Goal: Task Accomplishment & Management: Manage account settings

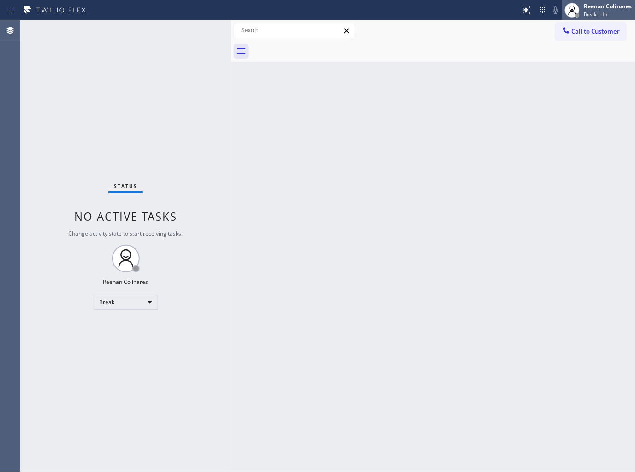
click at [600, 12] on span "Break | 1h" at bounding box center [596, 14] width 24 height 6
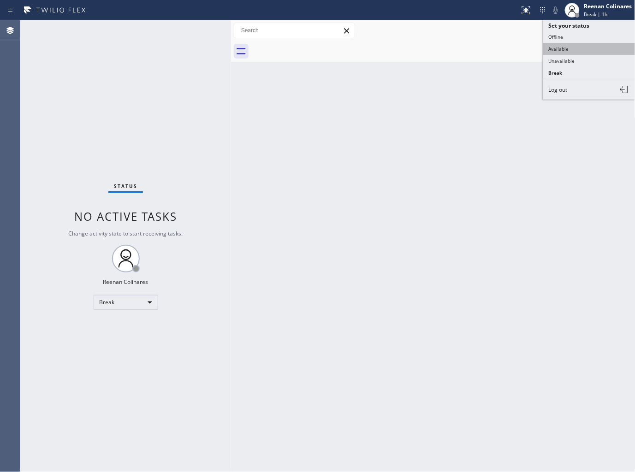
click at [562, 48] on button "Available" at bounding box center [589, 49] width 92 height 12
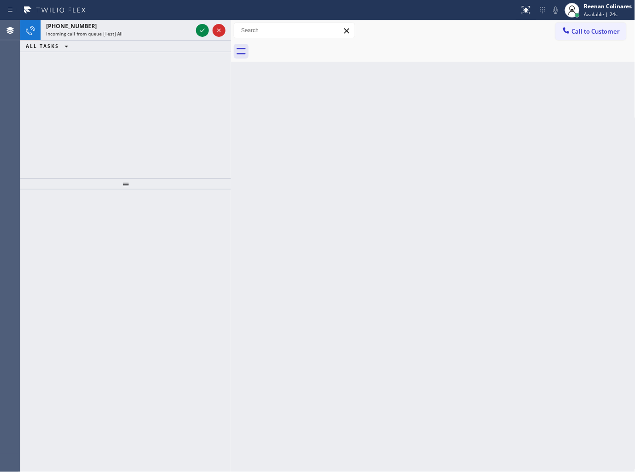
click at [197, 234] on div at bounding box center [125, 331] width 211 height 283
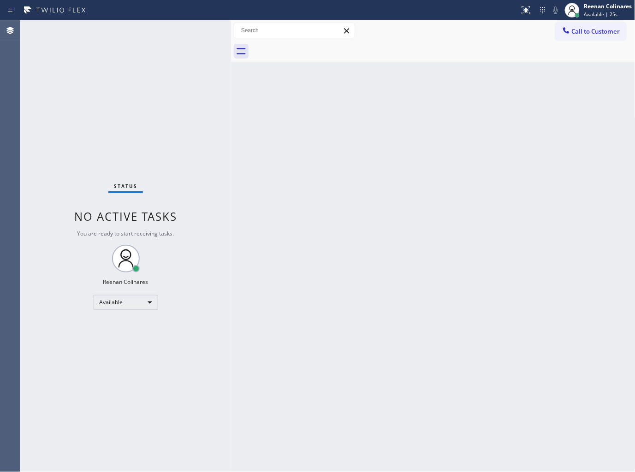
click at [128, 29] on div "Status No active tasks You are ready to start receiving tasks. Reenan Colinares…" at bounding box center [125, 246] width 211 height 452
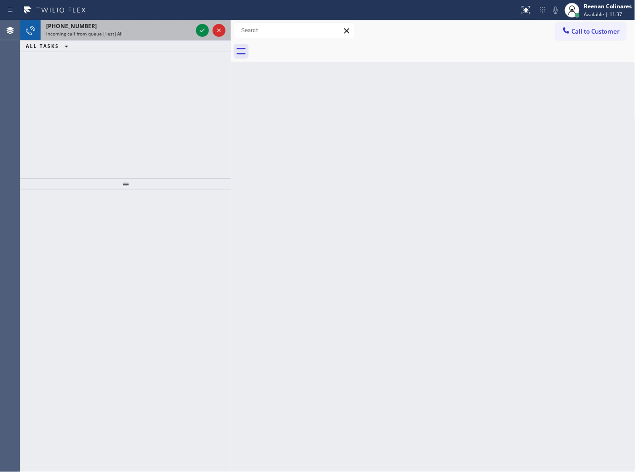
click at [175, 36] on div "Incoming call from queue [Test] All" at bounding box center [119, 33] width 146 height 6
click at [171, 30] on div "Incoming call from queue [Test] All" at bounding box center [119, 33] width 146 height 6
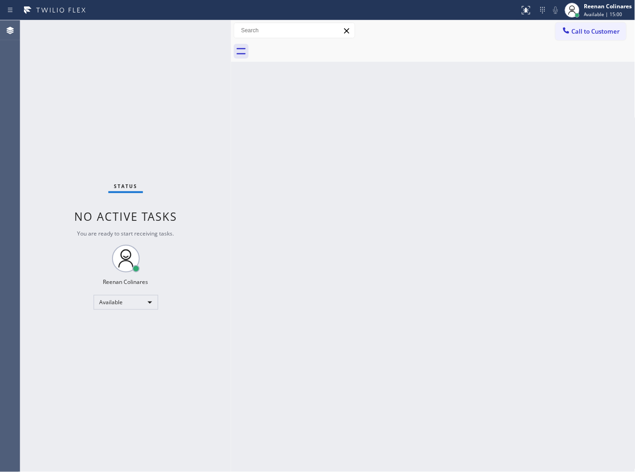
click at [158, 29] on div "Status No active tasks You are ready to start receiving tasks. Reenan Colinares…" at bounding box center [125, 246] width 211 height 452
click at [405, 107] on div "Back to Dashboard Change Sender ID Customers Technicians Select a contact Outbo…" at bounding box center [433, 246] width 404 height 452
click at [368, 168] on div "Back to Dashboard Change Sender ID Customers Technicians Select a contact Outbo…" at bounding box center [433, 246] width 404 height 452
drag, startPoint x: 366, startPoint y: 111, endPoint x: 328, endPoint y: 107, distance: 37.6
click at [361, 111] on div "Back to Dashboard Change Sender ID Customers Technicians Select a contact Outbo…" at bounding box center [433, 246] width 404 height 452
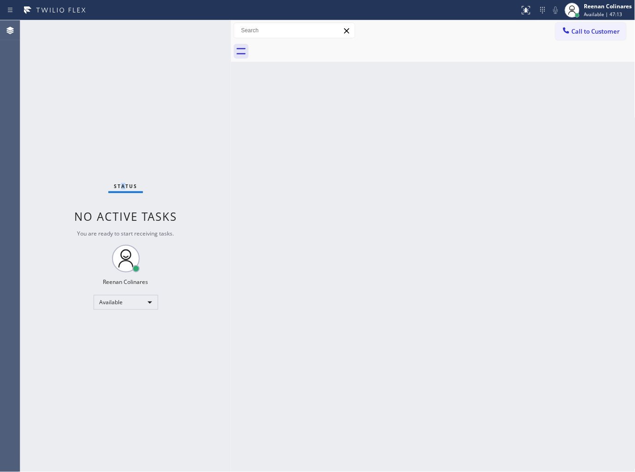
click at [124, 28] on div "Status No active tasks You are ready to start receiving tasks. Reenan Colinares…" at bounding box center [125, 246] width 211 height 452
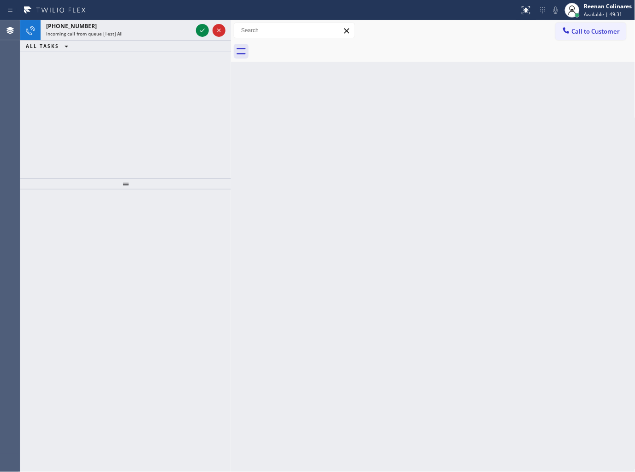
drag, startPoint x: 120, startPoint y: 26, endPoint x: 117, endPoint y: 21, distance: 6.2
click at [120, 26] on div "[PHONE_NUMBER]" at bounding box center [119, 26] width 146 height 8
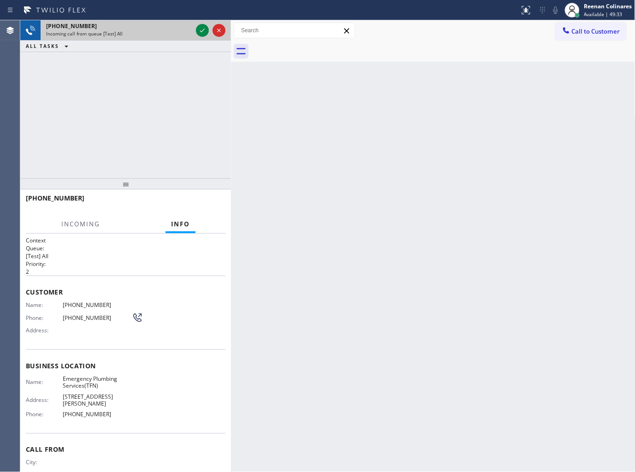
click at [179, 32] on div "Incoming call from queue [Test] All" at bounding box center [119, 33] width 146 height 6
click at [199, 30] on icon at bounding box center [202, 30] width 11 height 11
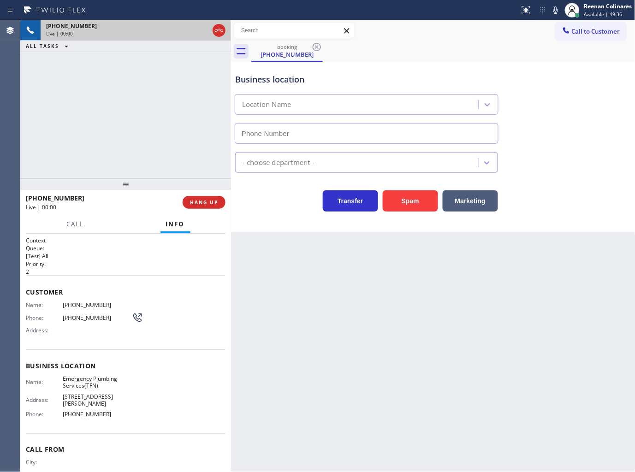
type input "[PHONE_NUMBER]"
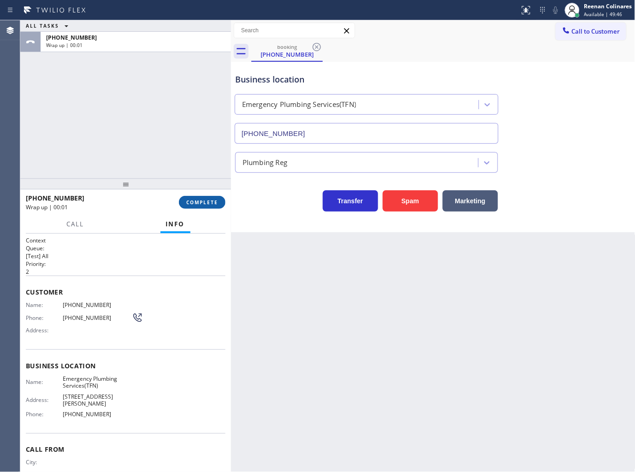
click at [208, 205] on span "COMPLETE" at bounding box center [202, 202] width 32 height 6
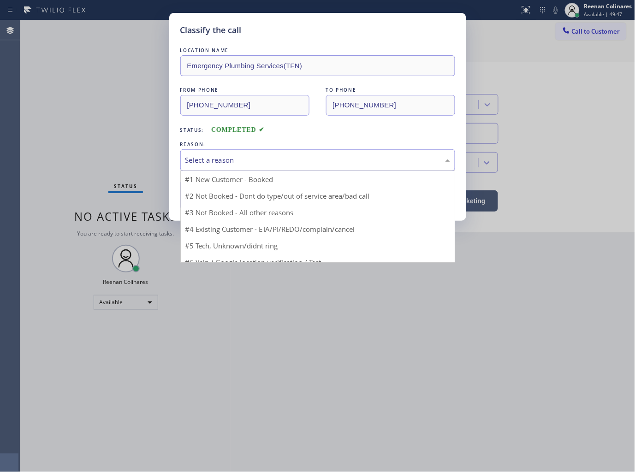
click at [268, 152] on div "Select a reason" at bounding box center [317, 160] width 275 height 22
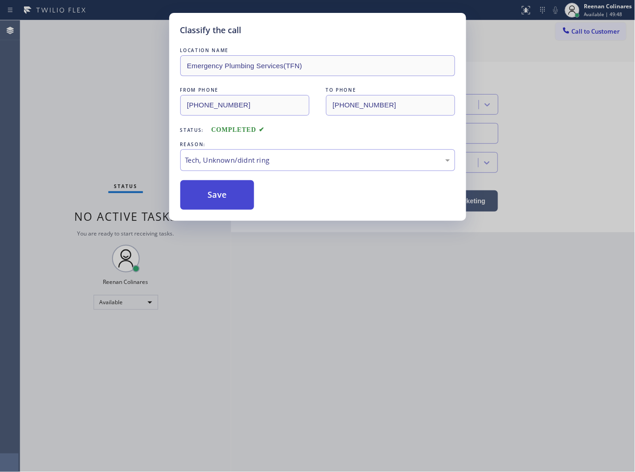
click at [214, 206] on button "Save" at bounding box center [217, 195] width 74 height 30
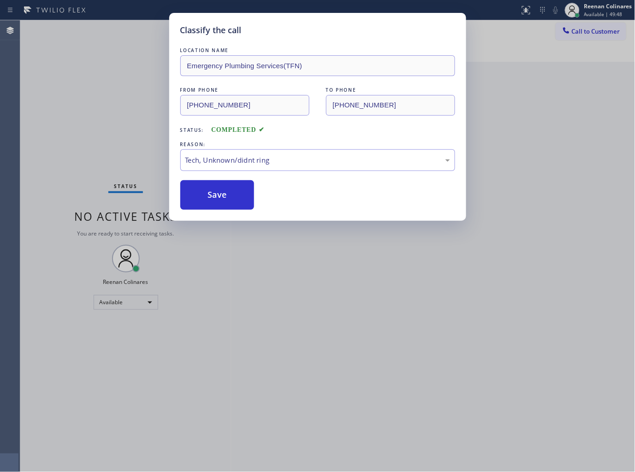
click at [138, 164] on div "Classify the call LOCATION NAME Emergency Plumbing Services(TFN) FROM PHONE [PH…" at bounding box center [317, 236] width 635 height 472
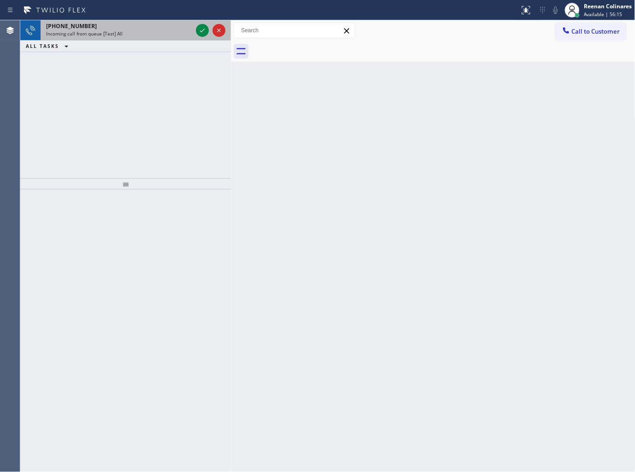
click at [119, 37] on div "[PHONE_NUMBER] Incoming call from queue [Test] All" at bounding box center [118, 30] width 154 height 20
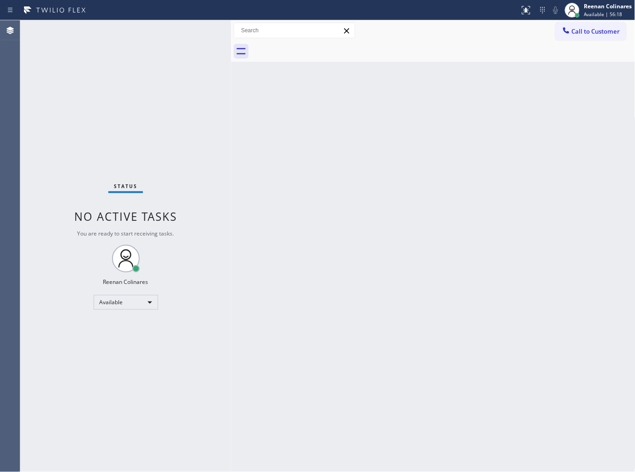
click at [125, 33] on div "Status No active tasks You are ready to start receiving tasks. Reenan Colinares…" at bounding box center [125, 246] width 211 height 452
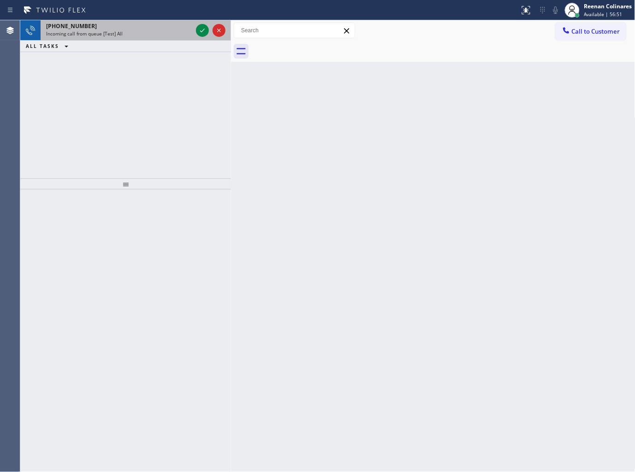
click at [135, 30] on div "[PHONE_NUMBER] Incoming call from queue [Test] All" at bounding box center [118, 30] width 154 height 20
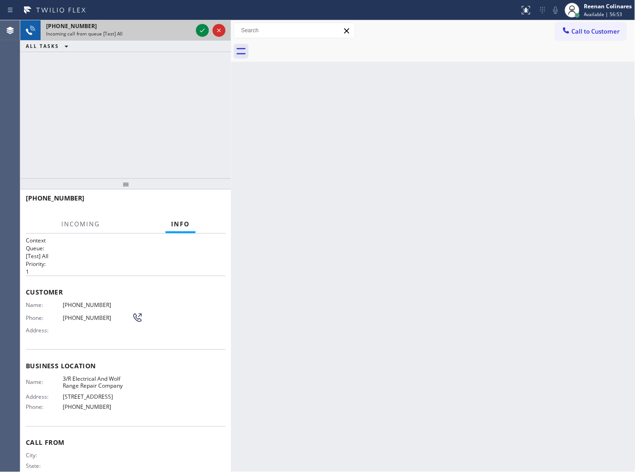
click at [187, 29] on div "[PHONE_NUMBER]" at bounding box center [119, 26] width 146 height 8
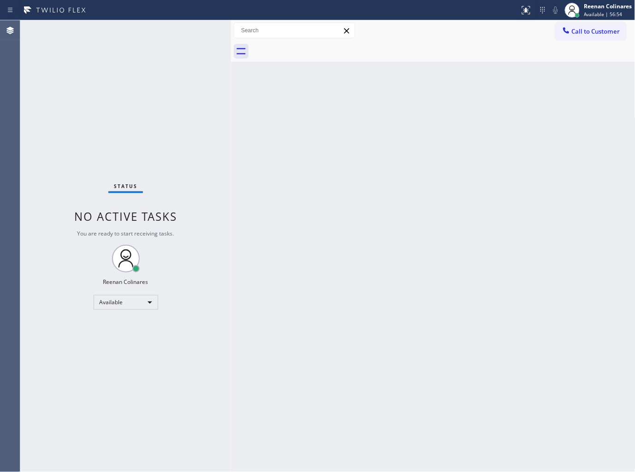
click at [196, 30] on div "Status No active tasks You are ready to start receiving tasks. Reenan Colinares…" at bounding box center [125, 246] width 211 height 452
click at [186, 34] on div "Status No active tasks You are ready to start receiving tasks. Reenan Colinares…" at bounding box center [125, 246] width 211 height 452
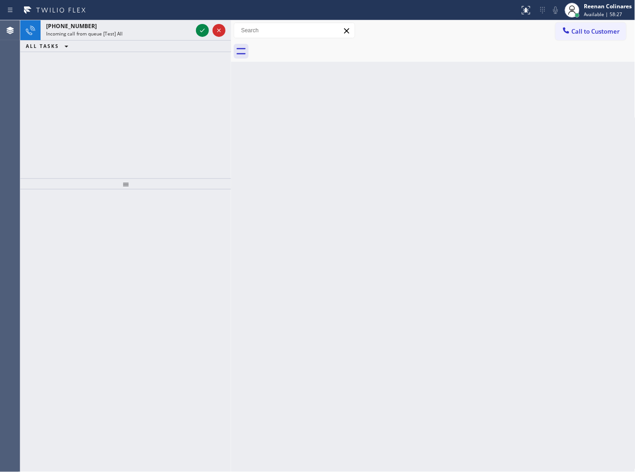
drag, startPoint x: 182, startPoint y: 35, endPoint x: 178, endPoint y: 31, distance: 5.6
click at [181, 35] on div "Incoming call from queue [Test] All" at bounding box center [119, 33] width 146 height 6
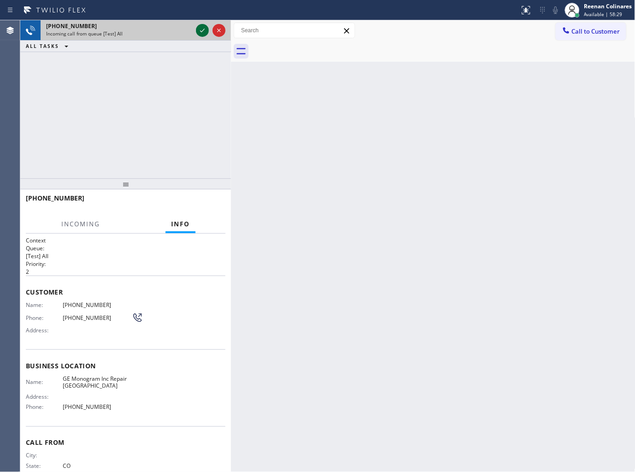
click at [199, 31] on icon at bounding box center [202, 30] width 11 height 11
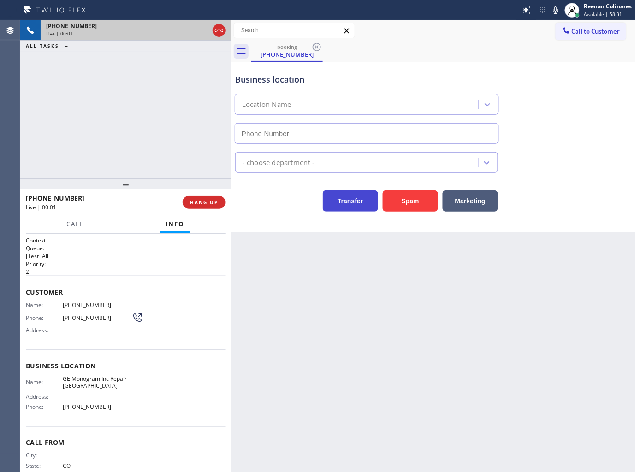
type input "[PHONE_NUMBER]"
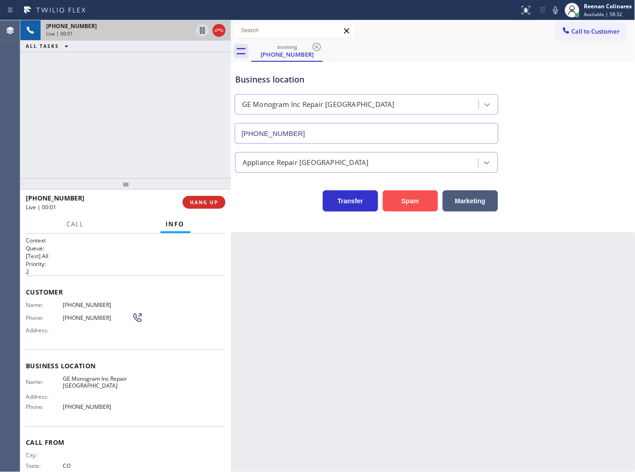
click at [402, 203] on button "Spam" at bounding box center [410, 200] width 55 height 21
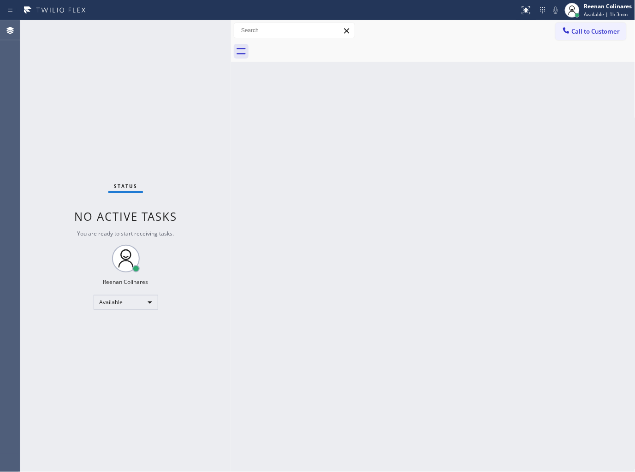
click at [150, 29] on div "Status No active tasks You are ready to start receiving tasks. Reenan Colinares…" at bounding box center [125, 246] width 211 height 452
click at [351, 164] on div "Back to Dashboard Change Sender ID Customers Technicians Select a contact Outbo…" at bounding box center [433, 246] width 404 height 452
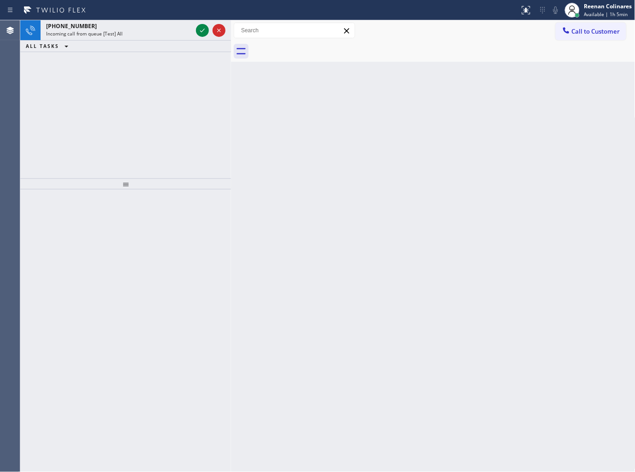
click at [125, 32] on div "Incoming call from queue [Test] All" at bounding box center [119, 33] width 146 height 6
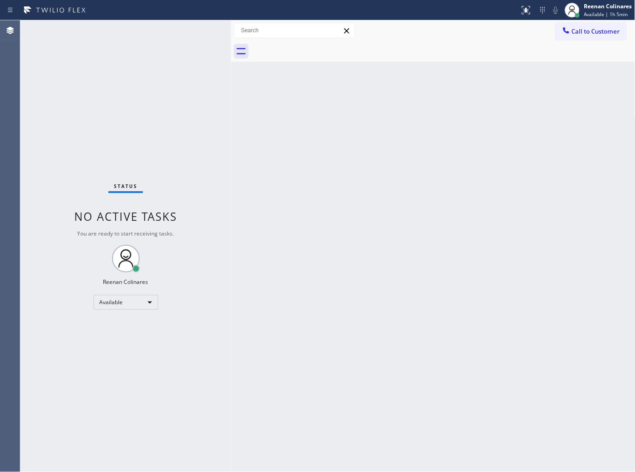
click at [170, 33] on div "Status No active tasks You are ready to start receiving tasks. Reenan Colinares…" at bounding box center [125, 246] width 211 height 452
click at [173, 30] on div "Status No active tasks You are ready to start receiving tasks. Reenan Colinares…" at bounding box center [125, 246] width 211 height 452
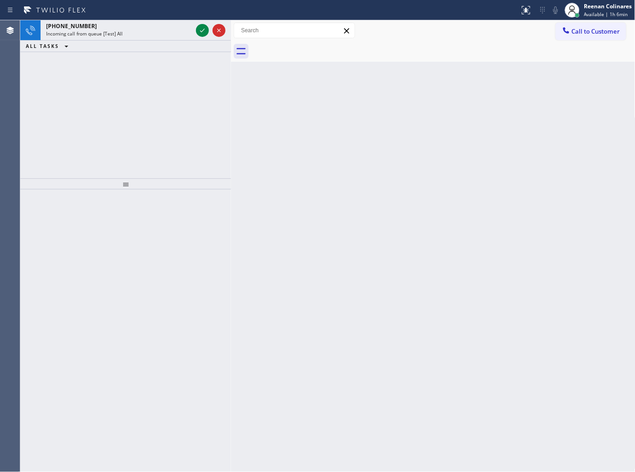
click at [171, 30] on div "Incoming call from queue [Test] All" at bounding box center [119, 33] width 146 height 6
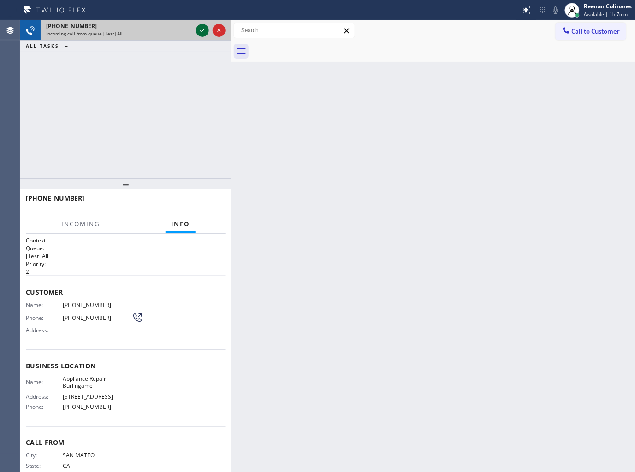
click at [202, 30] on icon at bounding box center [202, 30] width 11 height 11
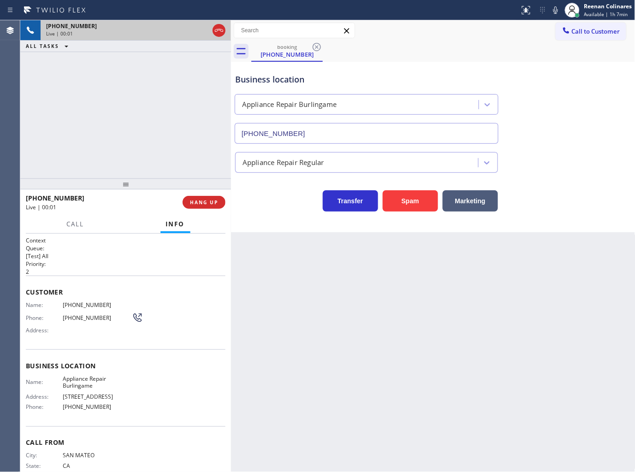
type input "[PHONE_NUMBER]"
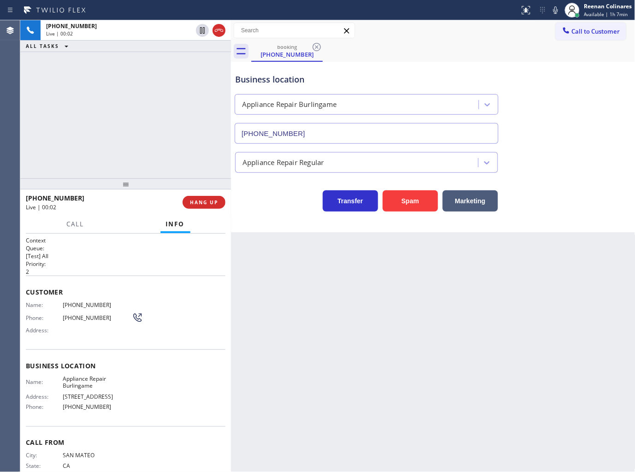
drag, startPoint x: 408, startPoint y: 196, endPoint x: 619, endPoint y: 44, distance: 260.3
click at [415, 196] on button "Spam" at bounding box center [410, 200] width 55 height 21
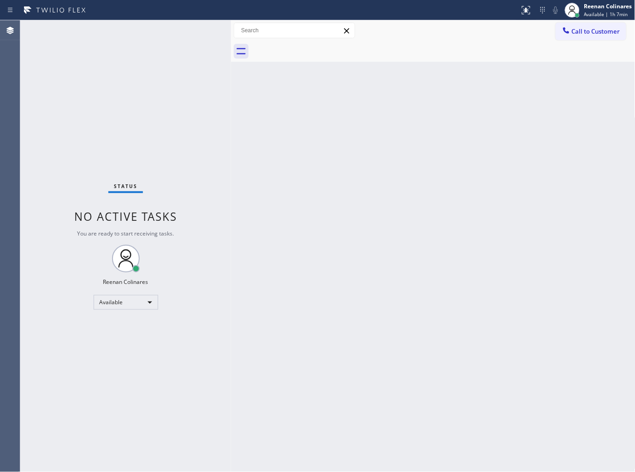
click at [135, 30] on div "Status No active tasks You are ready to start receiving tasks. Reenan Colinares…" at bounding box center [125, 246] width 211 height 452
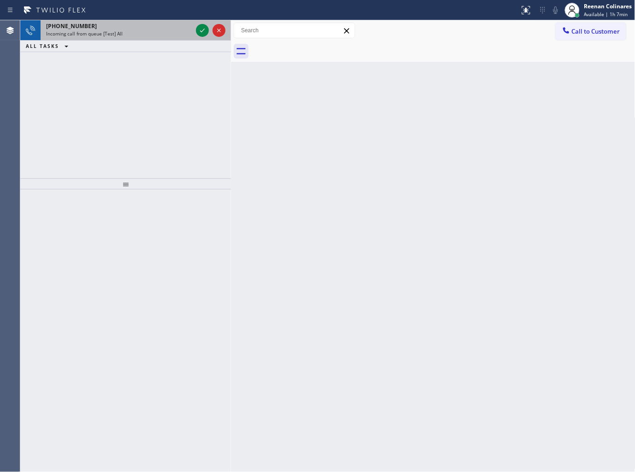
click at [162, 35] on div "Incoming call from queue [Test] All" at bounding box center [119, 33] width 146 height 6
click at [146, 21] on div "[PHONE_NUMBER] Incoming call from queue [Test] All" at bounding box center [118, 30] width 154 height 20
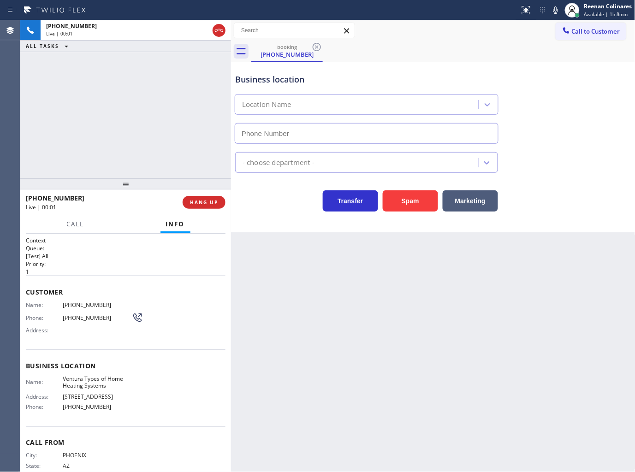
type input "[PHONE_NUMBER]"
click at [412, 204] on button "Spam" at bounding box center [410, 200] width 55 height 21
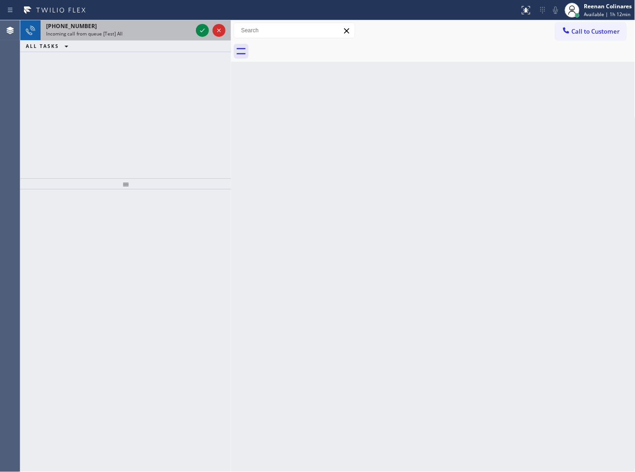
click at [141, 26] on div "[PHONE_NUMBER]" at bounding box center [119, 26] width 146 height 8
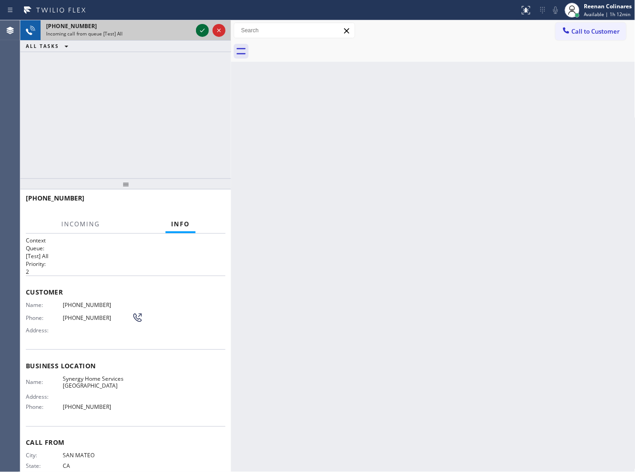
click at [198, 30] on icon at bounding box center [202, 30] width 11 height 11
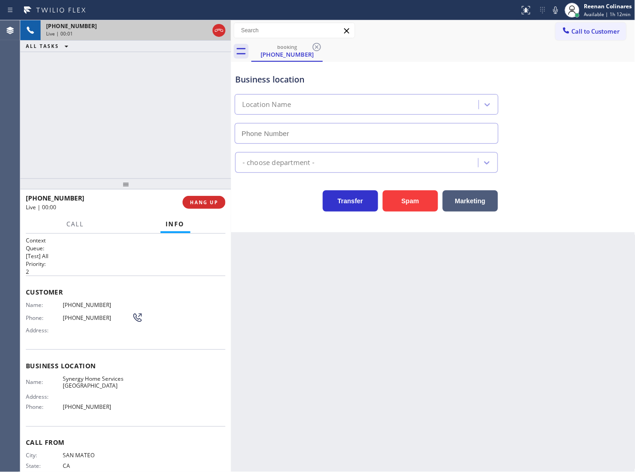
type input "[PHONE_NUMBER]"
click at [418, 198] on button "Spam" at bounding box center [410, 200] width 55 height 21
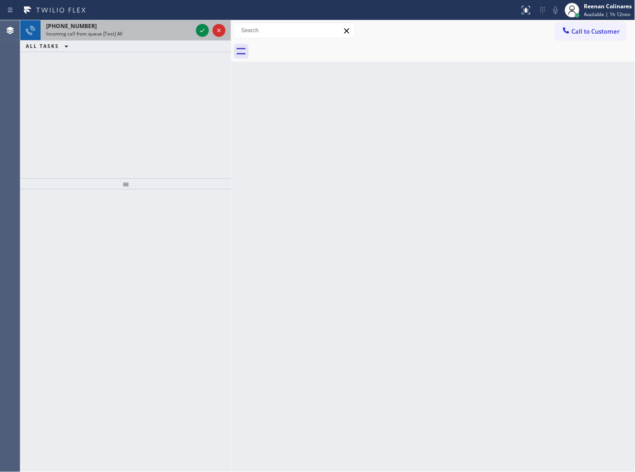
drag, startPoint x: 131, startPoint y: 28, endPoint x: 136, endPoint y: 28, distance: 5.1
click at [131, 28] on div "[PHONE_NUMBER]" at bounding box center [119, 26] width 146 height 8
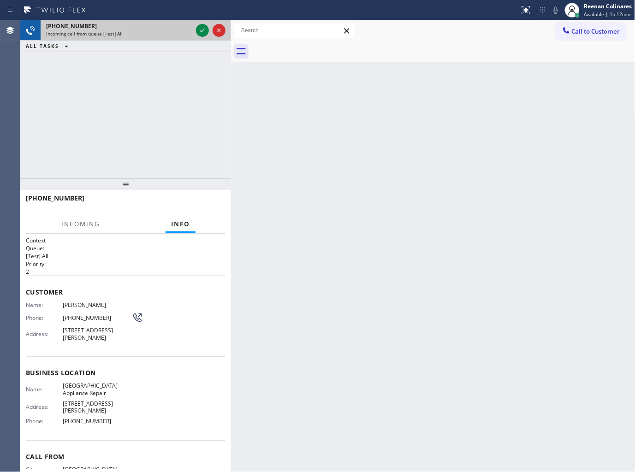
click at [177, 30] on div "Incoming call from queue [Test] All" at bounding box center [119, 33] width 146 height 6
click at [183, 30] on div "Incoming call from queue [Test] All" at bounding box center [119, 33] width 146 height 6
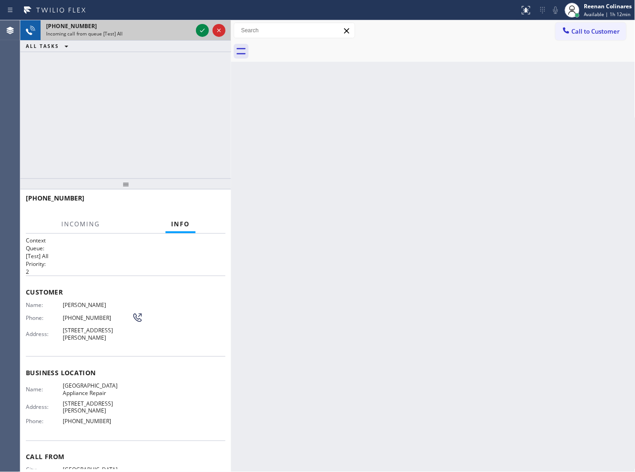
click at [183, 30] on div "Incoming call from queue [Test] All" at bounding box center [119, 33] width 146 height 6
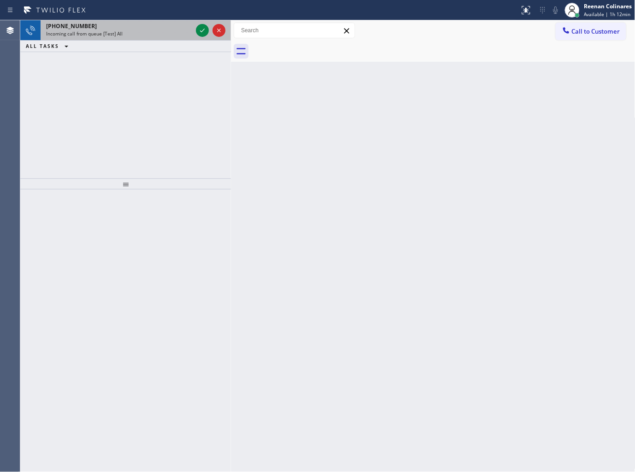
click at [148, 29] on div "[PHONE_NUMBER]" at bounding box center [119, 26] width 146 height 8
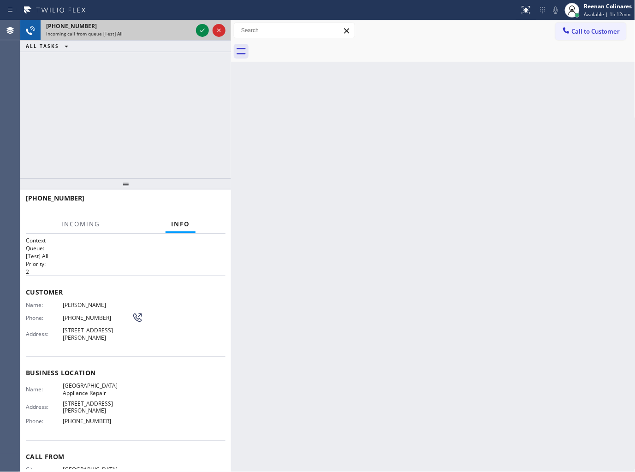
click at [177, 29] on div "[PHONE_NUMBER]" at bounding box center [119, 26] width 146 height 8
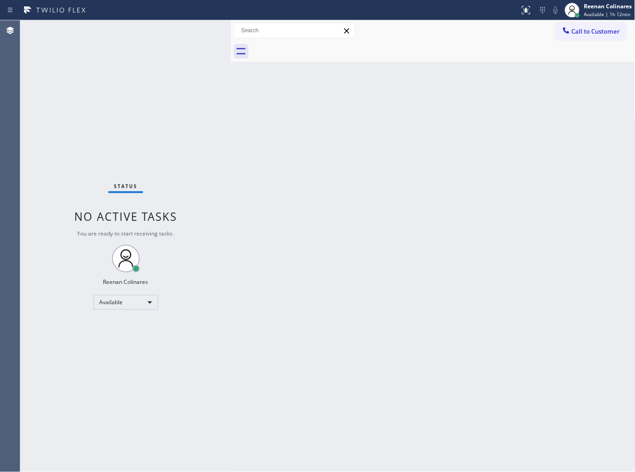
click at [184, 29] on div "Status No active tasks You are ready to start receiving tasks. Reenan Colinares…" at bounding box center [125, 246] width 211 height 452
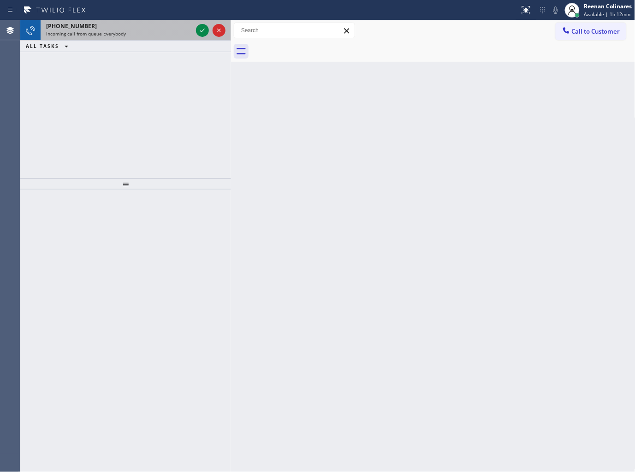
drag, startPoint x: 178, startPoint y: 29, endPoint x: 174, endPoint y: 25, distance: 5.9
click at [184, 29] on div "[PHONE_NUMBER]" at bounding box center [119, 26] width 146 height 8
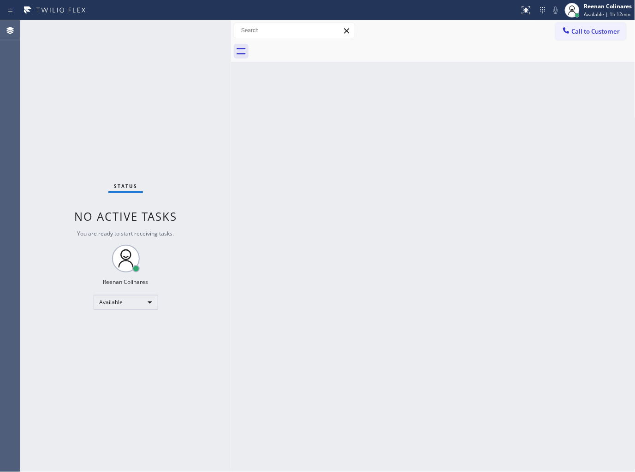
click at [166, 36] on div "Status No active tasks You are ready to start receiving tasks. Reenan Colinares…" at bounding box center [125, 246] width 211 height 452
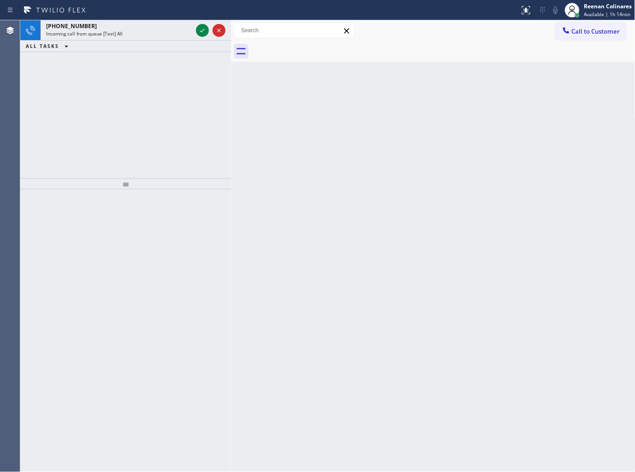
click at [165, 35] on div "Incoming call from queue [Test] All" at bounding box center [119, 33] width 146 height 6
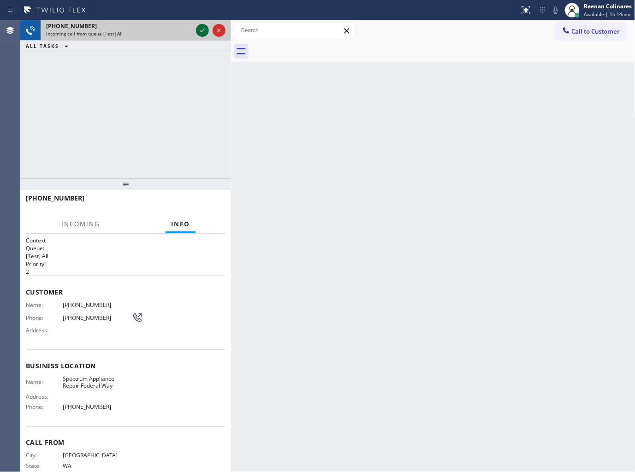
click at [200, 33] on icon at bounding box center [202, 30] width 11 height 11
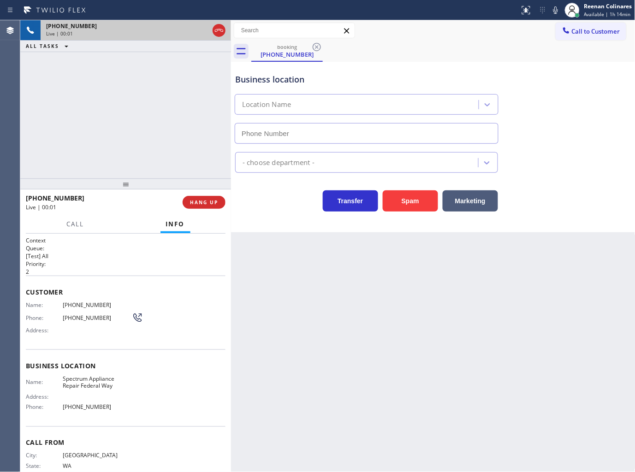
type input "[PHONE_NUMBER]"
click at [403, 201] on button "Spam" at bounding box center [410, 200] width 55 height 21
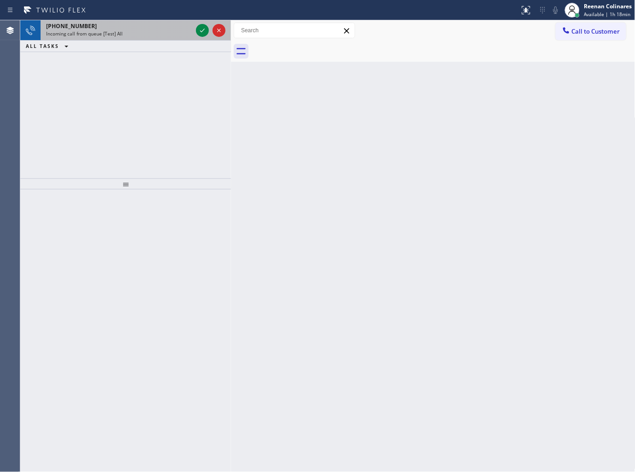
click at [154, 35] on div "Incoming call from queue [Test] All" at bounding box center [119, 33] width 146 height 6
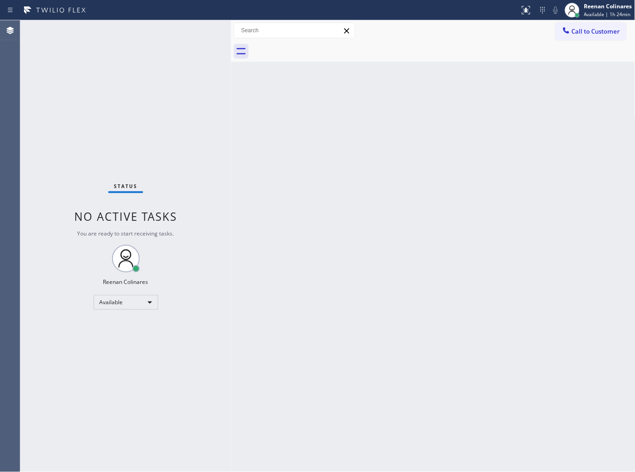
click at [325, 107] on div "Back to Dashboard Change Sender ID Customers Technicians Select a contact Outbo…" at bounding box center [433, 246] width 404 height 452
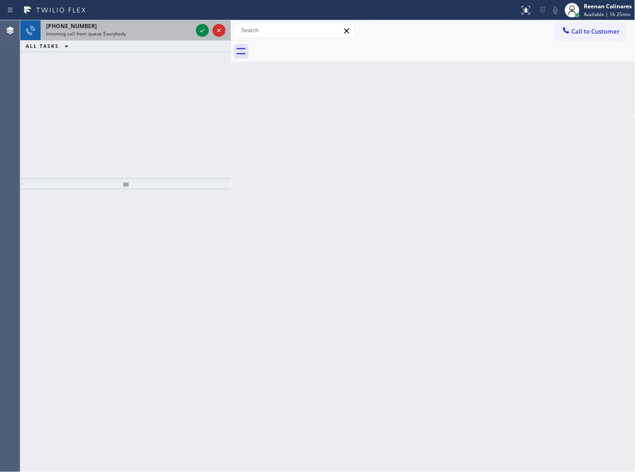
click at [172, 36] on div "Incoming call from queue Everybody" at bounding box center [119, 33] width 146 height 6
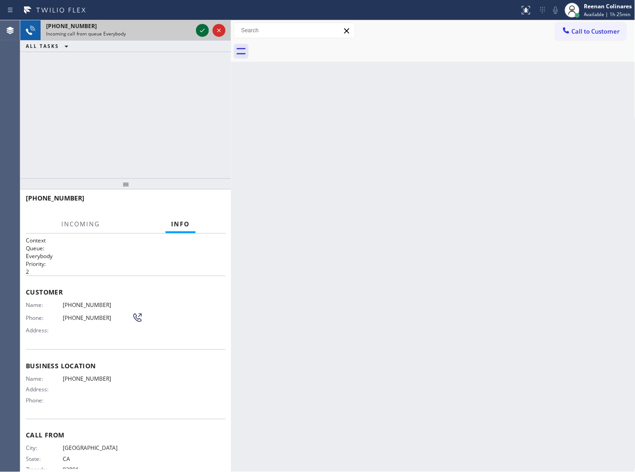
click at [202, 31] on icon at bounding box center [202, 31] width 5 height 4
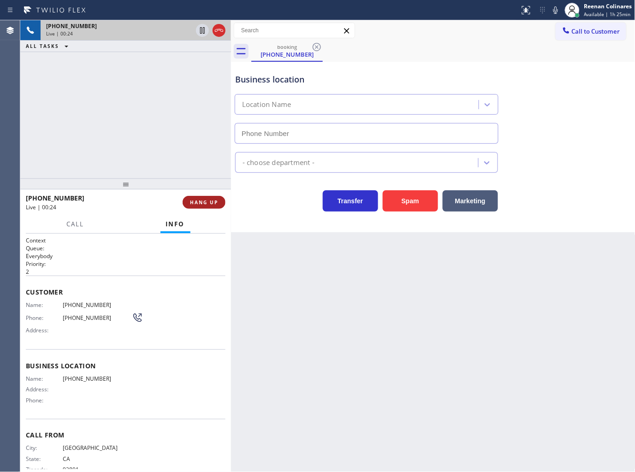
click at [217, 205] on span "HANG UP" at bounding box center [204, 202] width 28 height 6
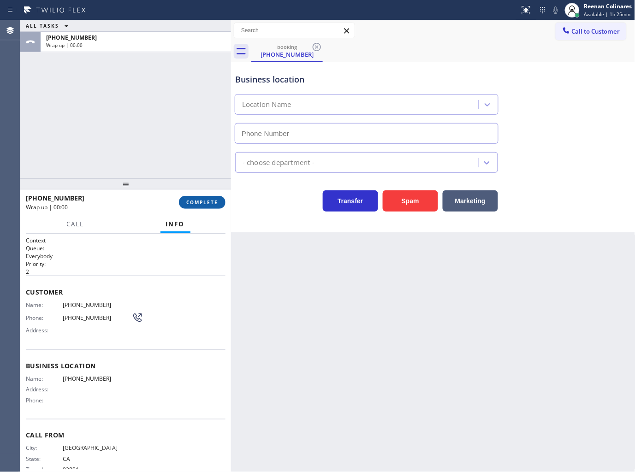
click at [217, 205] on span "COMPLETE" at bounding box center [202, 202] width 32 height 6
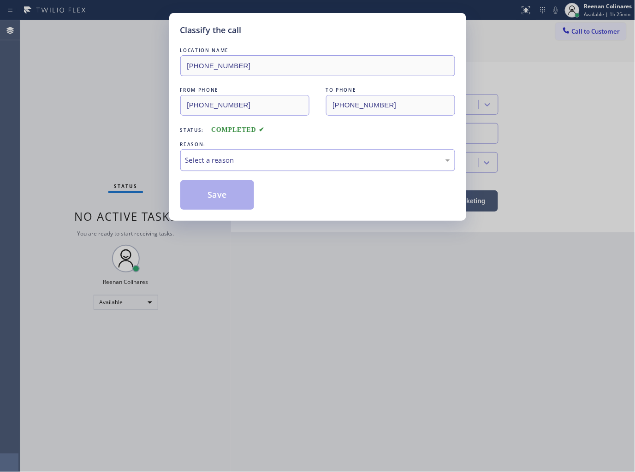
click at [241, 155] on div "Select a reason" at bounding box center [317, 160] width 265 height 11
click at [211, 194] on button "Save" at bounding box center [217, 195] width 74 height 30
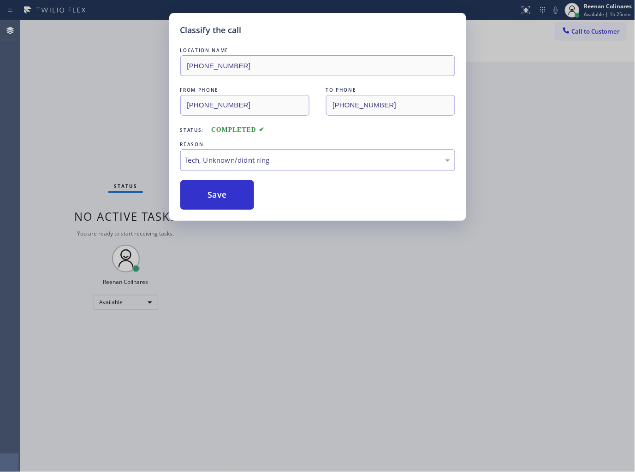
click at [87, 107] on div "Classify the call LOCATION NAME [PHONE_NUMBER] FROM PHONE [PHONE_NUMBER] TO PHO…" at bounding box center [317, 236] width 635 height 472
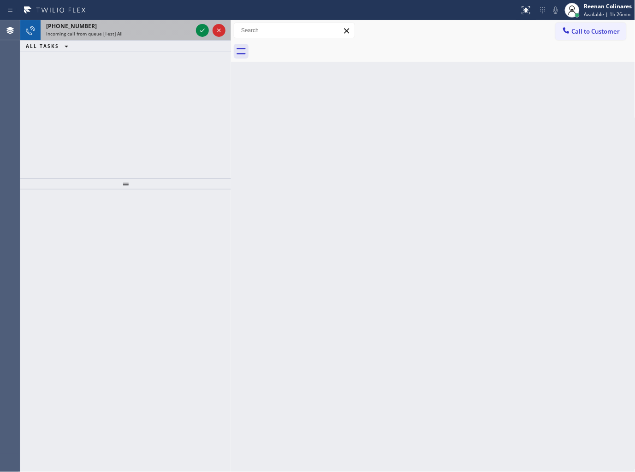
click at [104, 30] on span "Incoming call from queue [Test] All" at bounding box center [84, 33] width 77 height 6
click at [114, 29] on div "[PHONE_NUMBER] Incoming call from queue [Test] All" at bounding box center [118, 30] width 154 height 20
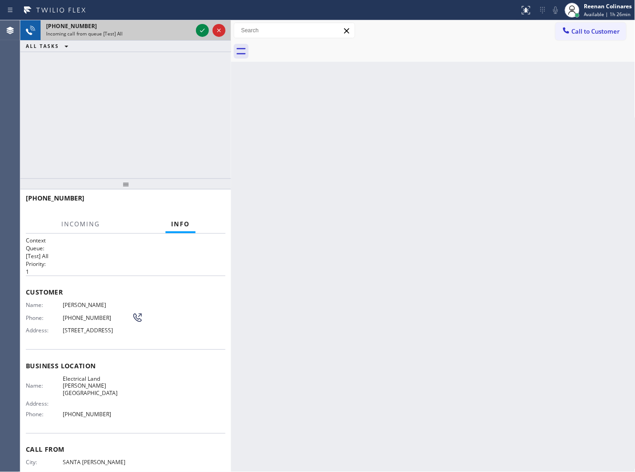
click at [177, 33] on div "Incoming call from queue [Test] All" at bounding box center [119, 33] width 146 height 6
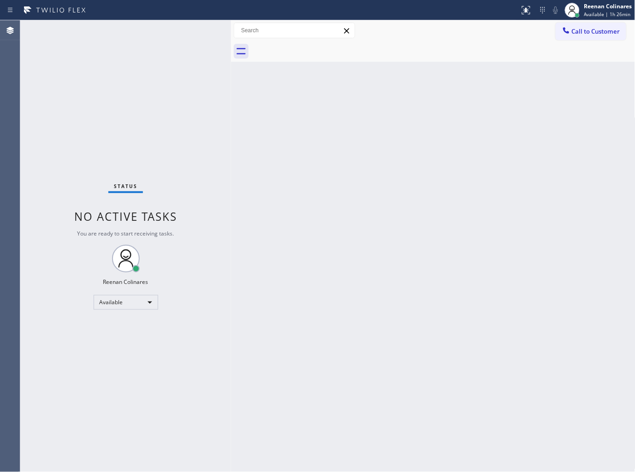
click at [177, 33] on div "Status No active tasks You are ready to start receiving tasks. Reenan Colinares…" at bounding box center [125, 246] width 211 height 452
click at [174, 62] on div "Status No active tasks You are ready to start receiving tasks. Reenan Colinares…" at bounding box center [125, 246] width 211 height 452
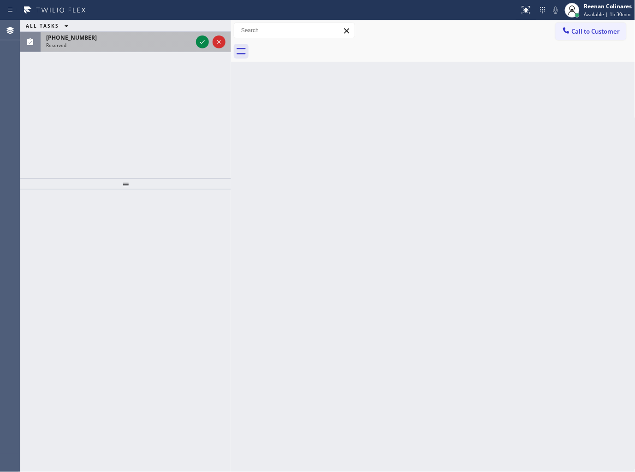
click at [166, 48] on div "[PHONE_NUMBER] Reserved" at bounding box center [118, 42] width 154 height 20
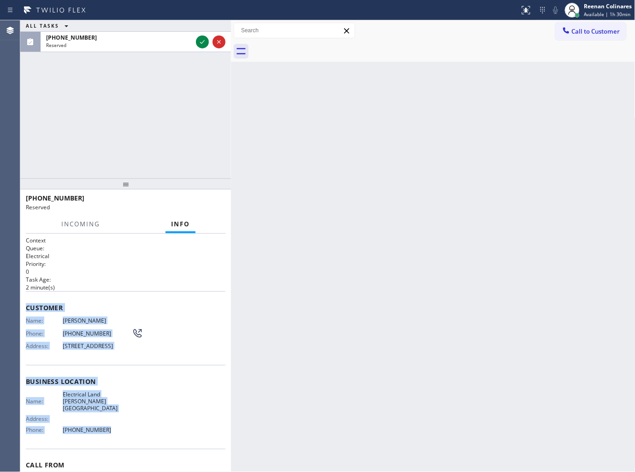
drag, startPoint x: 35, startPoint y: 310, endPoint x: 150, endPoint y: 435, distance: 169.7
click at [150, 435] on div "Context Queue: Electrical Priority: 0 Task Age: [DEMOGRAPHIC_DATA] minute(s) Cu…" at bounding box center [126, 378] width 200 height 283
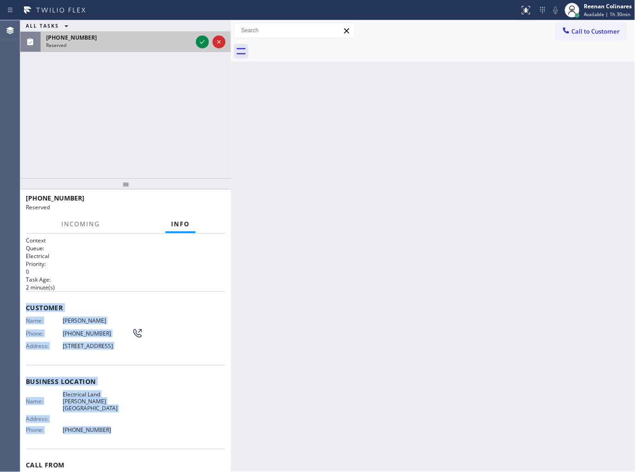
click at [195, 45] on div at bounding box center [210, 42] width 33 height 20
click at [201, 44] on icon at bounding box center [202, 41] width 11 height 11
click at [197, 201] on span "COMPLETE" at bounding box center [202, 202] width 32 height 6
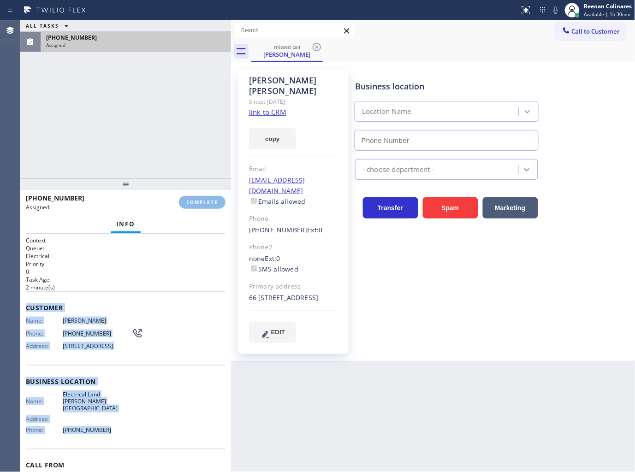
type input "[PHONE_NUMBER]"
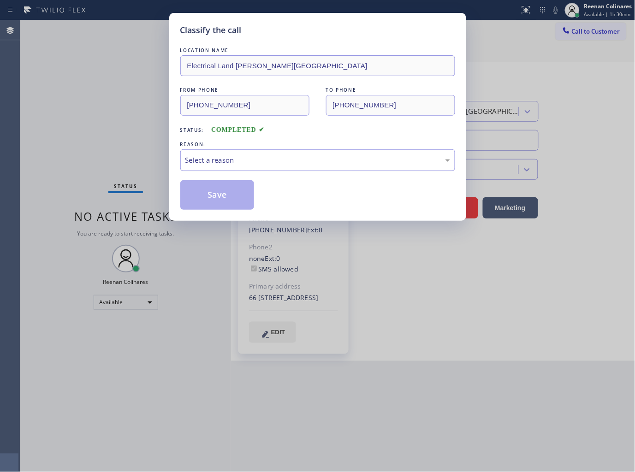
click at [254, 163] on div "Select a reason" at bounding box center [317, 160] width 265 height 11
drag, startPoint x: 209, startPoint y: 190, endPoint x: 139, endPoint y: 162, distance: 75.5
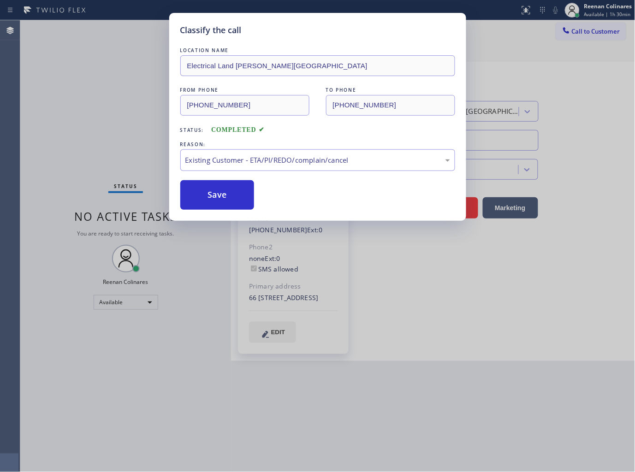
click at [208, 190] on button "Save" at bounding box center [217, 195] width 74 height 30
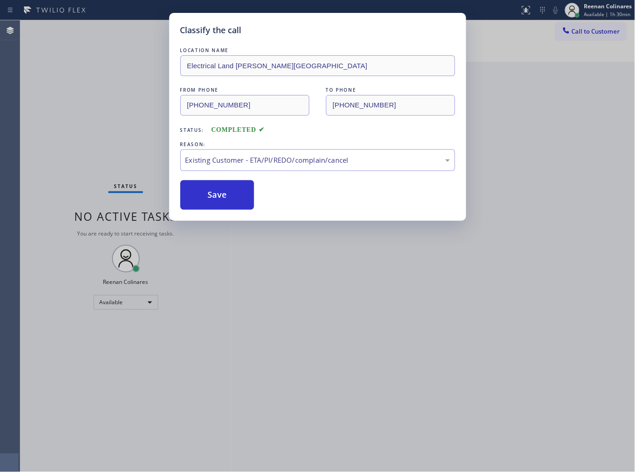
click at [139, 162] on div "Classify the call LOCATION NAME Electrical Land [PERSON_NAME][GEOGRAPHIC_DATA] …" at bounding box center [317, 236] width 635 height 472
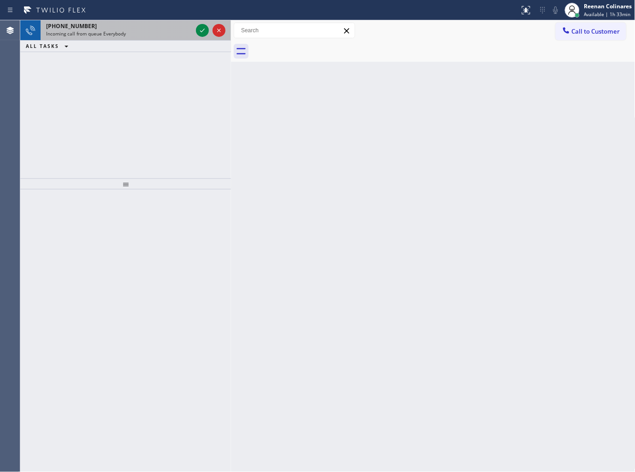
click at [140, 32] on div "Incoming call from queue Everybody" at bounding box center [119, 33] width 146 height 6
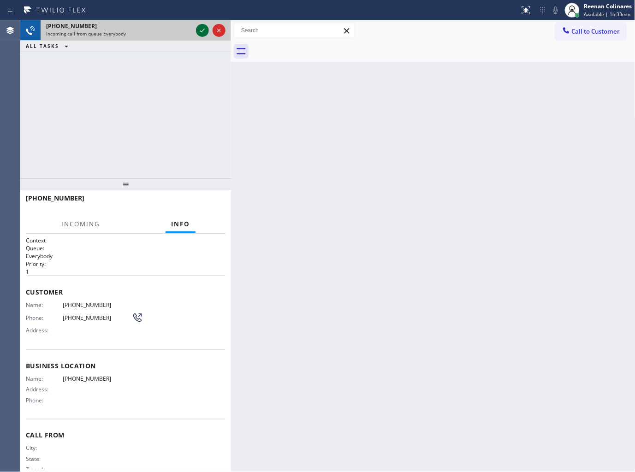
click at [199, 32] on icon at bounding box center [202, 30] width 11 height 11
click at [169, 35] on div "Incoming call from queue Everybody" at bounding box center [119, 33] width 146 height 6
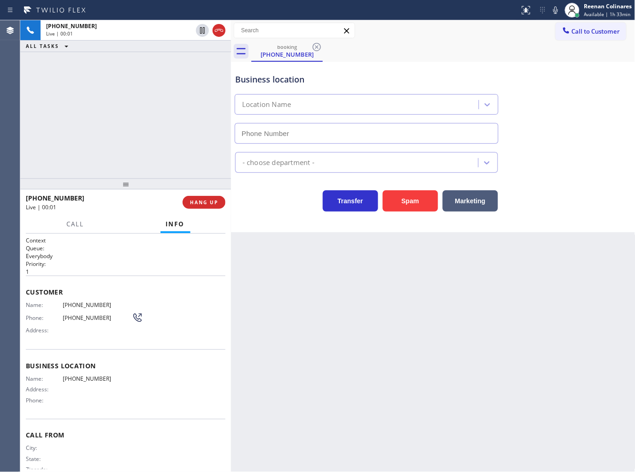
drag, startPoint x: 416, startPoint y: 205, endPoint x: 589, endPoint y: 40, distance: 239.8
click at [421, 205] on button "Spam" at bounding box center [410, 200] width 55 height 21
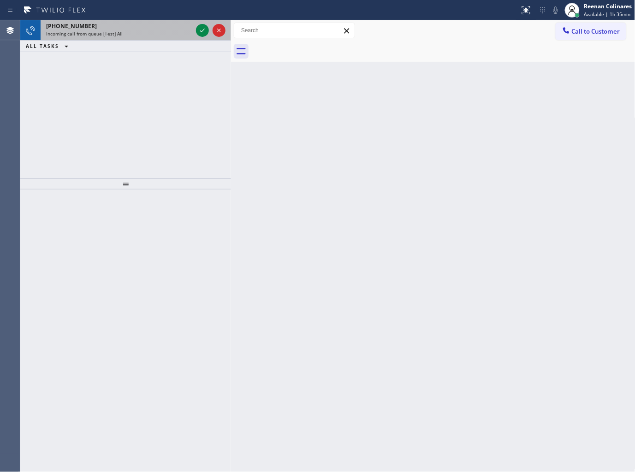
click at [167, 24] on div "[PHONE_NUMBER]" at bounding box center [119, 26] width 146 height 8
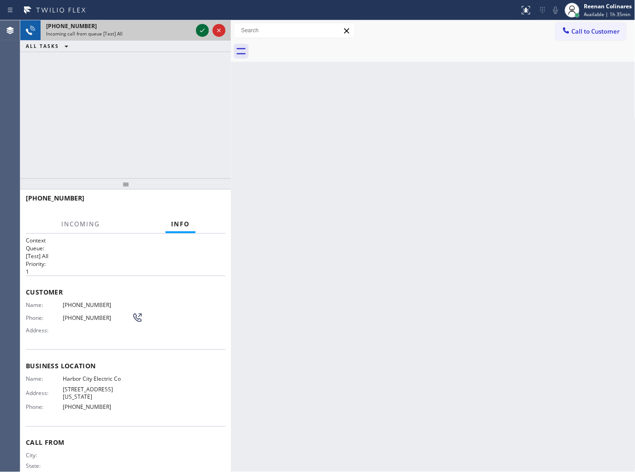
click at [208, 28] on div at bounding box center [202, 30] width 13 height 11
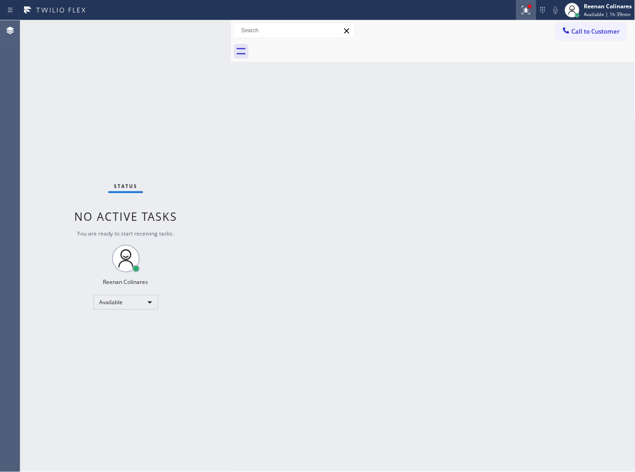
click at [533, 17] on button at bounding box center [526, 10] width 20 height 20
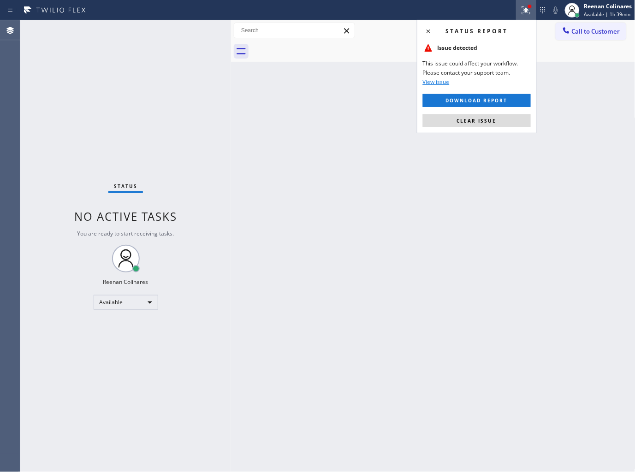
click at [475, 119] on span "Clear issue" at bounding box center [477, 121] width 40 height 6
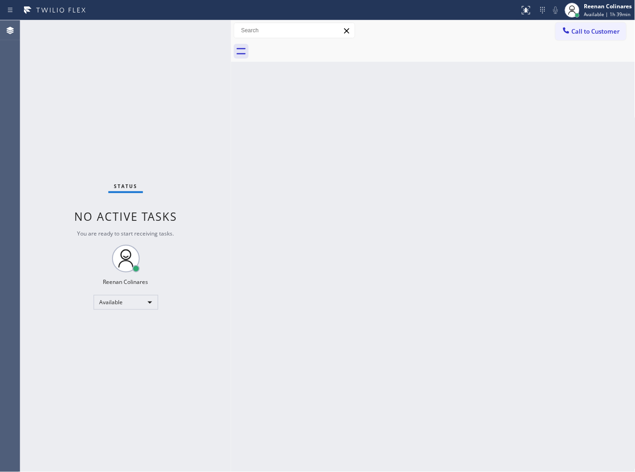
click at [339, 141] on div "Back to Dashboard Change Sender ID Customers Technicians Select a contact Outbo…" at bounding box center [433, 246] width 404 height 452
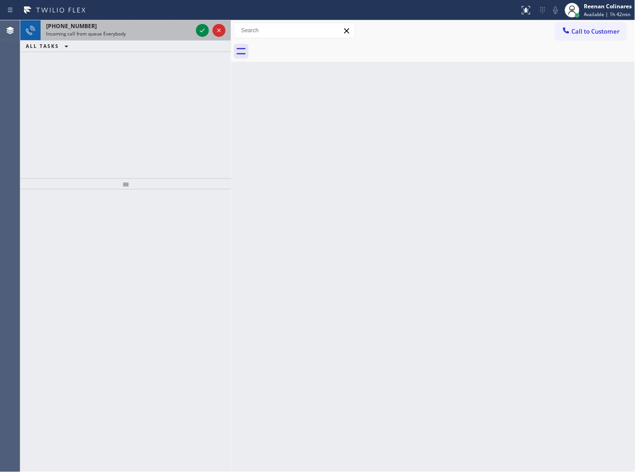
click at [174, 35] on div "Incoming call from queue Everybody" at bounding box center [119, 33] width 146 height 6
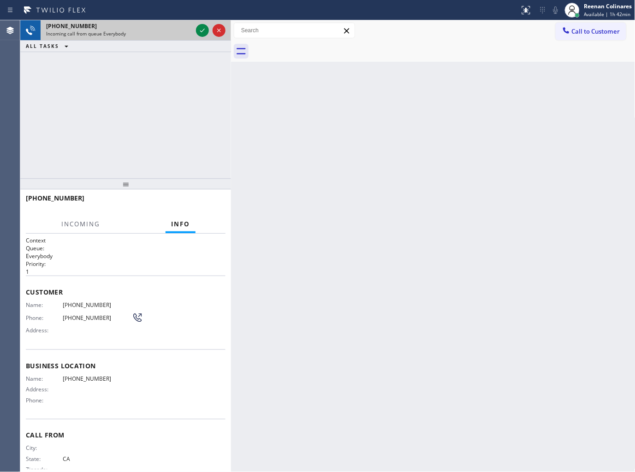
click at [174, 35] on div "Incoming call from queue Everybody" at bounding box center [119, 33] width 146 height 6
click at [181, 32] on div "Incoming call from queue Everybody" at bounding box center [119, 33] width 146 height 6
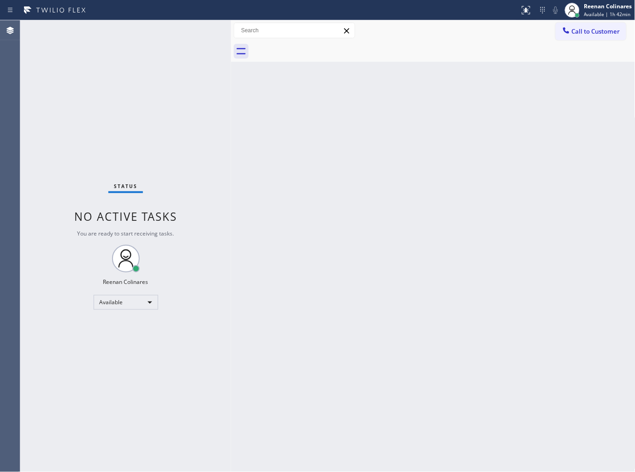
click at [186, 31] on div "Status No active tasks You are ready to start receiving tasks. Reenan Colinares…" at bounding box center [125, 246] width 211 height 452
click at [421, 100] on div "Back to Dashboard Change Sender ID Customers Technicians Select a contact Outbo…" at bounding box center [433, 246] width 404 height 452
click at [322, 100] on div "Back to Dashboard Change Sender ID Customers Technicians Select a contact Outbo…" at bounding box center [433, 246] width 404 height 452
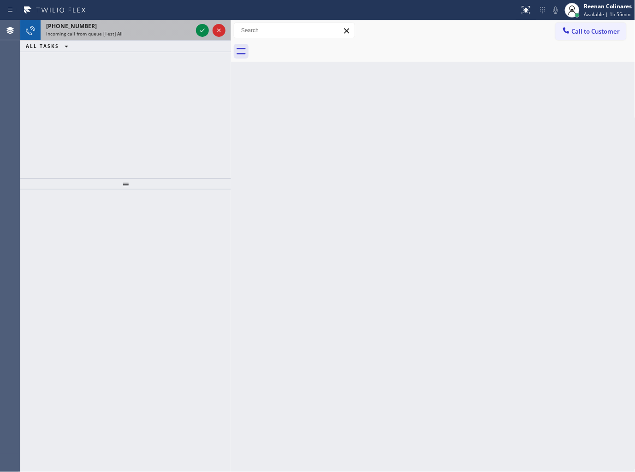
click at [152, 38] on div "[PHONE_NUMBER] Incoming call from queue [Test] All" at bounding box center [118, 30] width 154 height 20
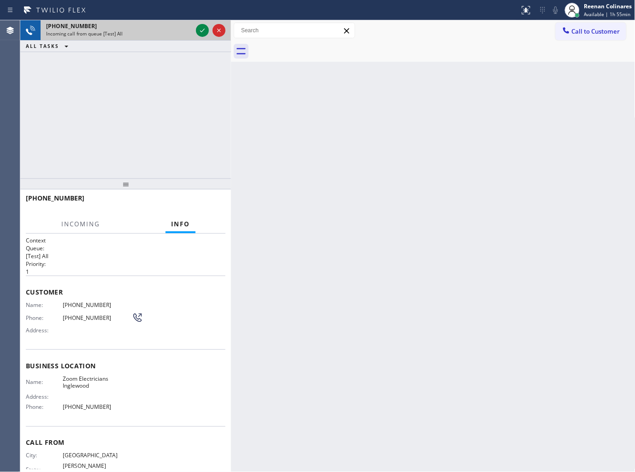
click at [155, 37] on div "[PHONE_NUMBER] Incoming call from queue [Test] All" at bounding box center [118, 30] width 154 height 20
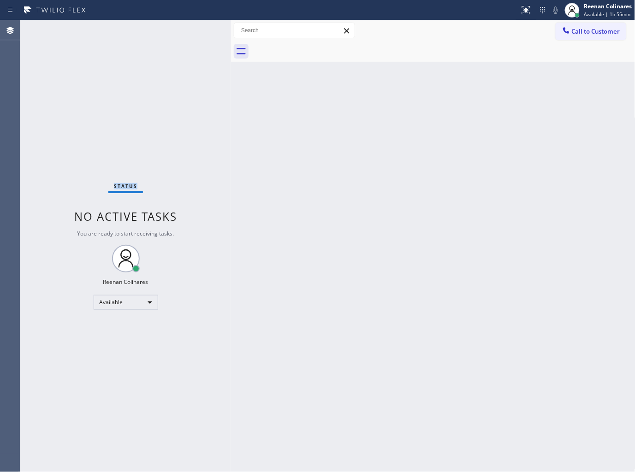
click at [155, 37] on div "Status No active tasks You are ready to start receiving tasks. Reenan Colinares…" at bounding box center [125, 246] width 211 height 452
click at [311, 217] on div "Back to Dashboard Change Sender ID Customers Technicians Select a contact Outbo…" at bounding box center [433, 246] width 404 height 452
click at [111, 295] on div "Available" at bounding box center [126, 302] width 65 height 15
click at [120, 351] on li "Break" at bounding box center [125, 349] width 63 height 11
drag, startPoint x: 604, startPoint y: 6, endPoint x: 595, endPoint y: 19, distance: 16.2
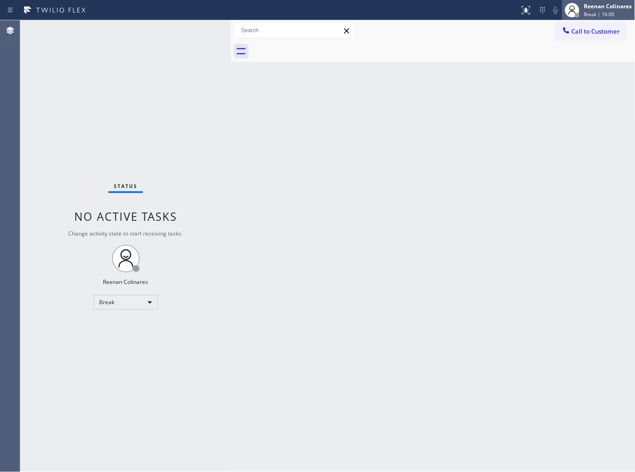
click at [605, 6] on div "Reenan Colinares" at bounding box center [608, 6] width 48 height 8
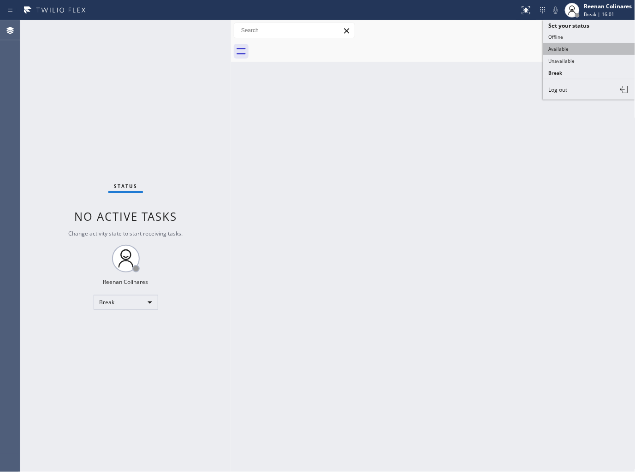
click at [570, 49] on button "Available" at bounding box center [589, 49] width 92 height 12
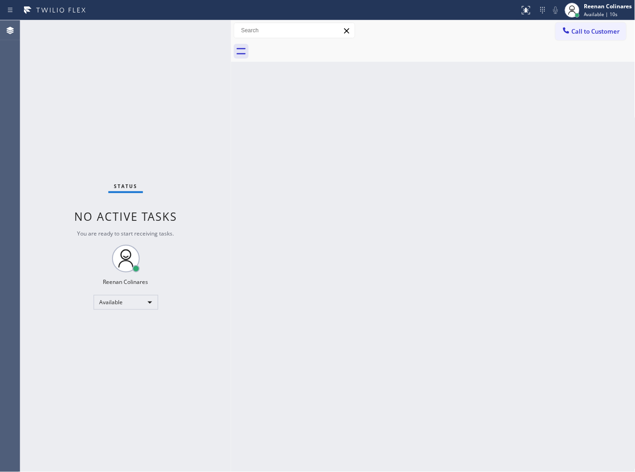
click at [402, 105] on div "Back to Dashboard Change Sender ID Customers Technicians Select a contact Outbo…" at bounding box center [433, 246] width 404 height 452
click at [148, 27] on div "Status No active tasks You are ready to start receiving tasks. Reenan Colinares…" at bounding box center [125, 246] width 211 height 452
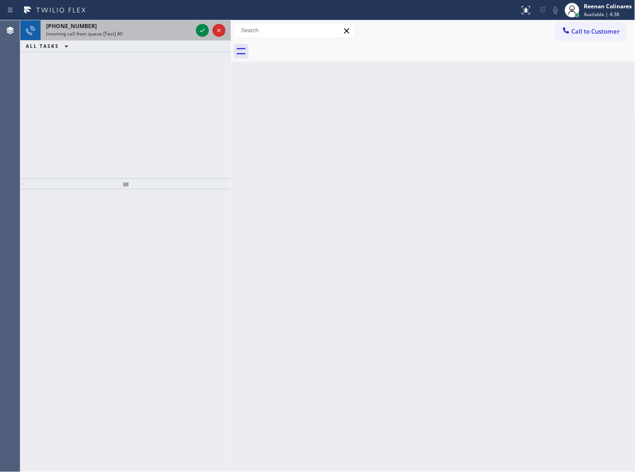
click at [155, 31] on div "Incoming call from queue [Test] All" at bounding box center [119, 33] width 146 height 6
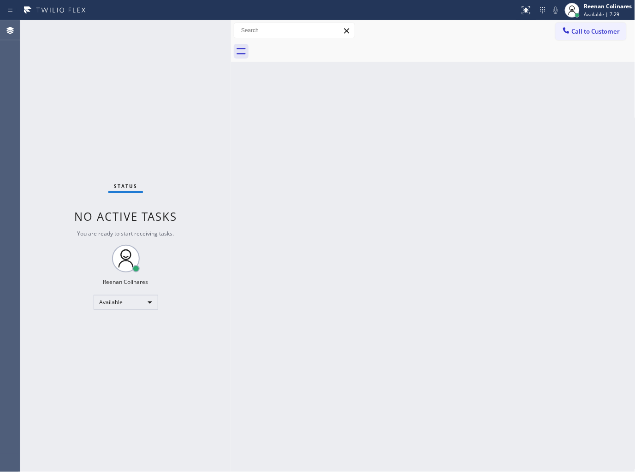
click at [156, 28] on div "Status No active tasks You are ready to start receiving tasks. Reenan Colinares…" at bounding box center [125, 246] width 211 height 452
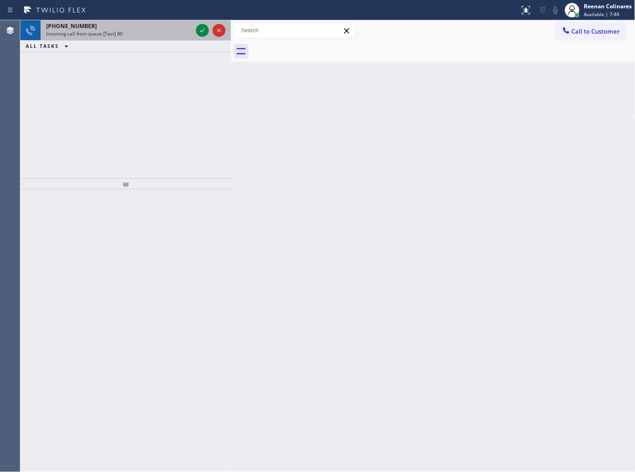
click at [127, 30] on div "Incoming call from queue [Test] All" at bounding box center [119, 33] width 146 height 6
click at [178, 28] on div "[PHONE_NUMBER]" at bounding box center [119, 26] width 146 height 8
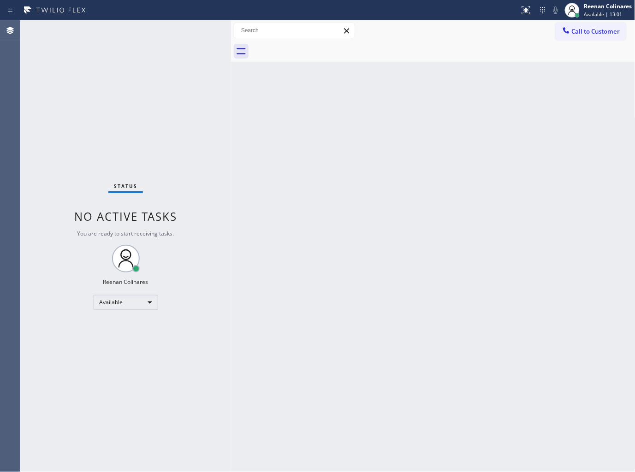
click at [289, 116] on div "Back to Dashboard Change Sender ID Customers Technicians Select a contact Outbo…" at bounding box center [433, 246] width 404 height 452
click at [132, 27] on div "Status No active tasks You are ready to start receiving tasks. Reenan Colinares…" at bounding box center [125, 246] width 211 height 452
click at [370, 139] on div "Back to Dashboard Change Sender ID Customers Technicians Select a contact Outbo…" at bounding box center [433, 246] width 404 height 452
click at [317, 219] on div "Back to Dashboard Change Sender ID Customers Technicians Select a contact Outbo…" at bounding box center [433, 246] width 404 height 452
click at [360, 117] on div "Back to Dashboard Change Sender ID Customers Technicians Select a contact Outbo…" at bounding box center [433, 246] width 404 height 452
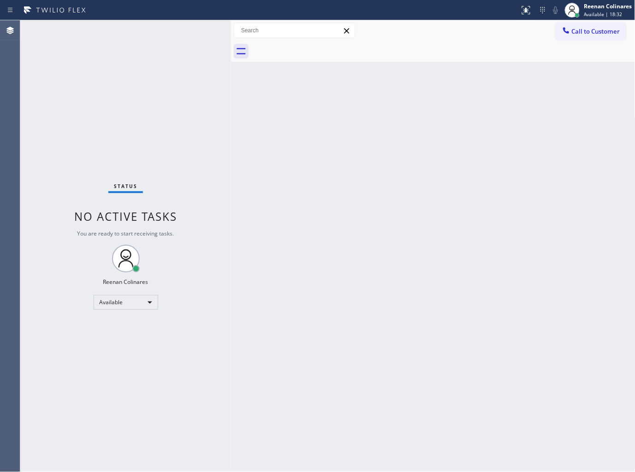
click at [371, 136] on div "Back to Dashboard Change Sender ID Customers Technicians Select a contact Outbo…" at bounding box center [433, 246] width 404 height 452
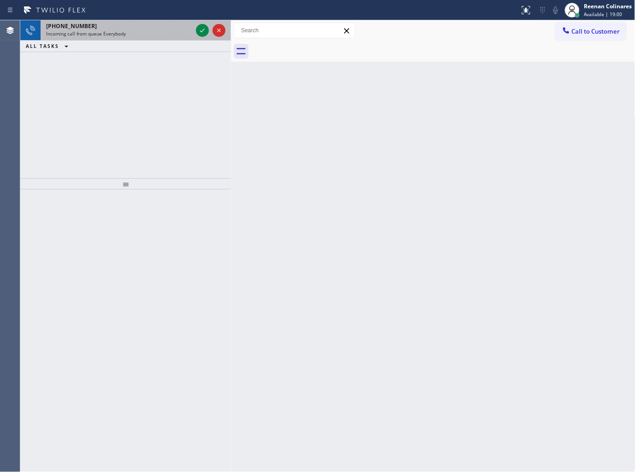
click at [130, 38] on div "[PHONE_NUMBER] Incoming call from queue Everybody" at bounding box center [118, 30] width 154 height 20
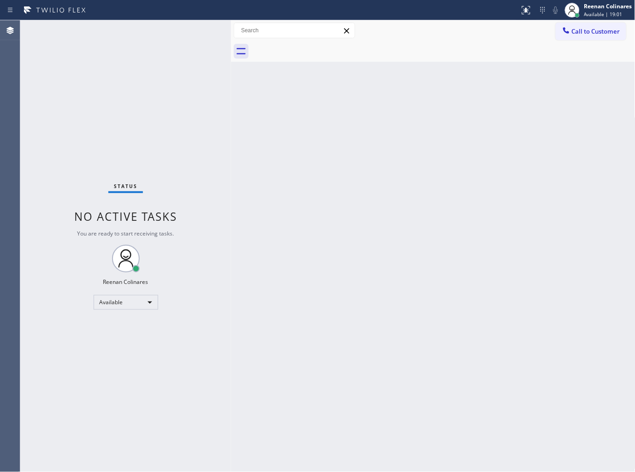
click at [148, 34] on div "Status No active tasks You are ready to start receiving tasks. Reenan Colinares…" at bounding box center [125, 246] width 211 height 452
click at [166, 125] on div "Status No active tasks You are ready to start receiving tasks. Reenan Colinares…" at bounding box center [125, 246] width 211 height 452
click at [214, 167] on div "Status No active tasks You are ready to start receiving tasks. Reenan Colinares…" at bounding box center [125, 246] width 211 height 452
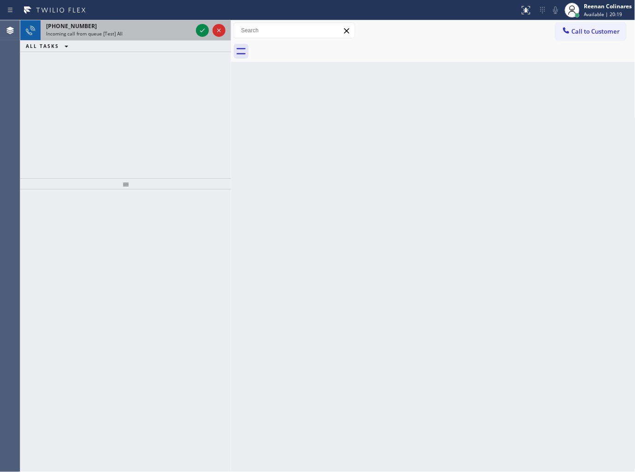
click at [142, 40] on div "[PHONE_NUMBER] Incoming call from queue [Test] All" at bounding box center [118, 30] width 154 height 20
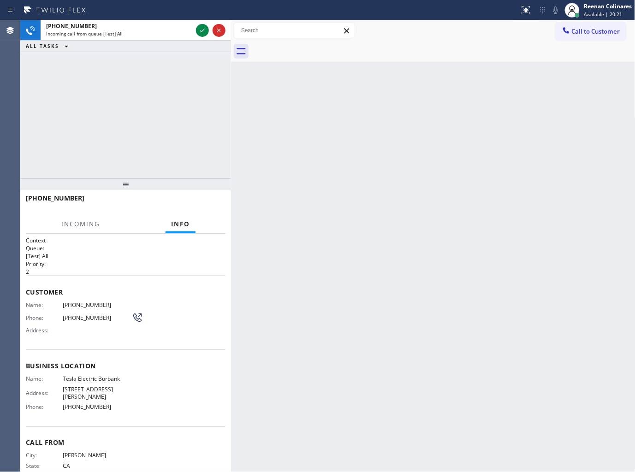
click at [151, 41] on div "ALL TASKS ALL TASKS ACTIVE TASKS TASKS IN WRAP UP" at bounding box center [125, 47] width 211 height 12
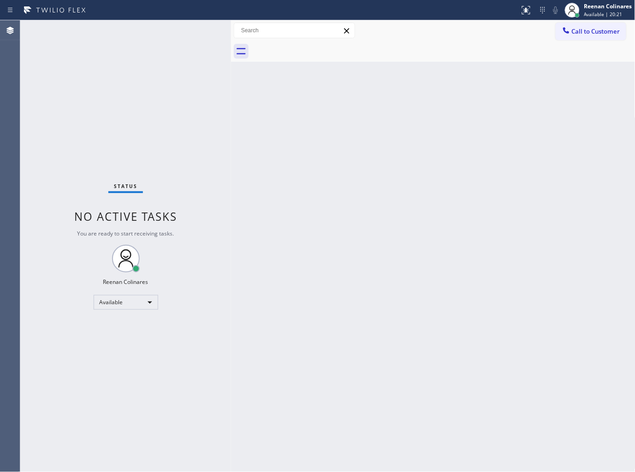
click at [155, 35] on div "Status No active tasks You are ready to start receiving tasks. Reenan Colinares…" at bounding box center [125, 246] width 211 height 452
click at [339, 206] on div "Back to Dashboard Change Sender ID Customers Technicians Select a contact Outbo…" at bounding box center [433, 246] width 404 height 452
click at [297, 133] on div "Back to Dashboard Change Sender ID Customers Technicians Select a contact Outbo…" at bounding box center [433, 246] width 404 height 452
click at [297, 284] on div "Back to Dashboard Change Sender ID Customers Technicians Select a contact Outbo…" at bounding box center [433, 246] width 404 height 452
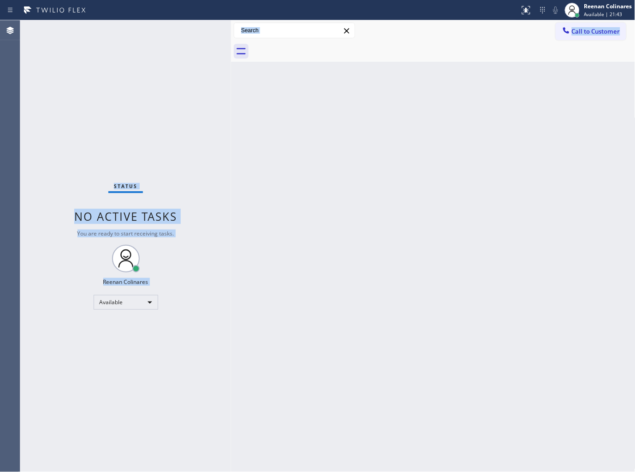
drag, startPoint x: 99, startPoint y: 168, endPoint x: 249, endPoint y: 285, distance: 190.3
click at [249, 285] on div "Status No active tasks You are ready to start receiving tasks. Reenan Colinares…" at bounding box center [327, 246] width 615 height 452
click at [343, 238] on div "Back to Dashboard Change Sender ID Customers Technicians Select a contact Outbo…" at bounding box center [433, 246] width 404 height 452
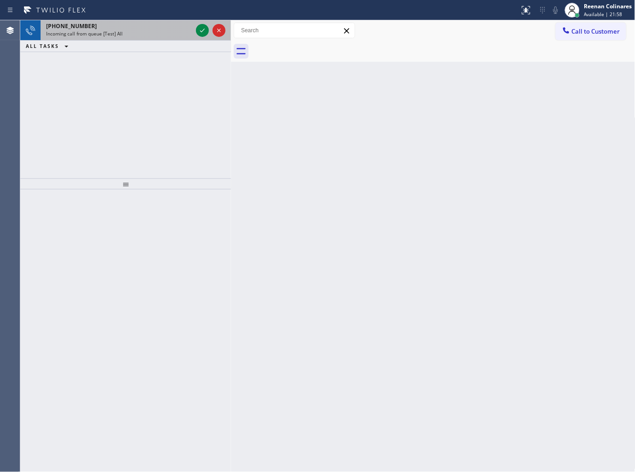
click at [168, 35] on div "Incoming call from queue [Test] All" at bounding box center [119, 33] width 146 height 6
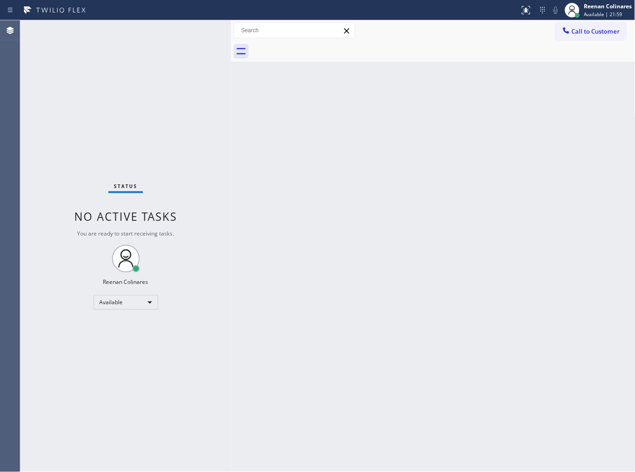
click at [157, 34] on div "Status No active tasks You are ready to start receiving tasks. Reenan Colinares…" at bounding box center [125, 246] width 211 height 452
click at [177, 33] on div "Status No active tasks You are ready to start receiving tasks. Reenan Colinares…" at bounding box center [125, 246] width 211 height 452
click at [398, 150] on div "Back to Dashboard Change Sender ID Customers Technicians Select a contact Outbo…" at bounding box center [433, 246] width 404 height 452
click at [237, 172] on div "Back to Dashboard Change Sender ID Customers Technicians Select a contact Outbo…" at bounding box center [433, 246] width 404 height 452
click at [338, 220] on div "Back to Dashboard Change Sender ID Customers Technicians Select a contact Outbo…" at bounding box center [433, 246] width 404 height 452
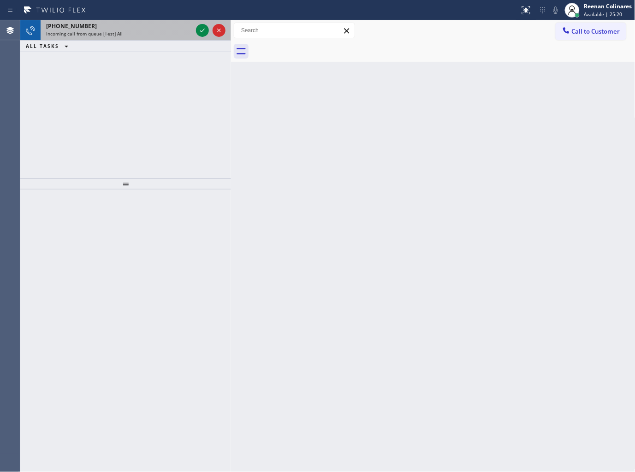
click at [131, 37] on div "[PHONE_NUMBER] Incoming call from queue [Test] All" at bounding box center [118, 30] width 154 height 20
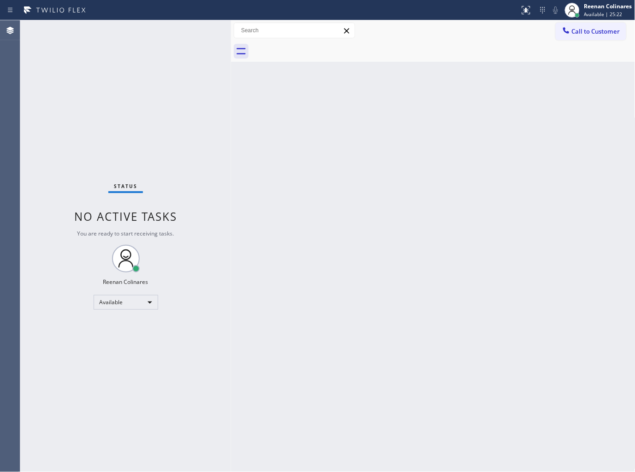
click at [187, 33] on div "Status No active tasks You are ready to start receiving tasks. Reenan Colinares…" at bounding box center [125, 246] width 211 height 452
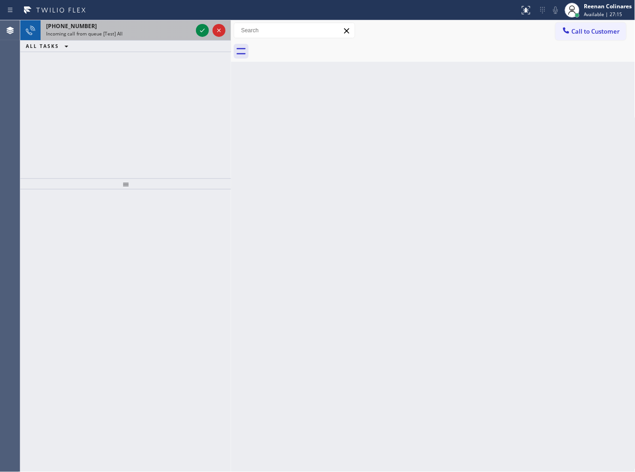
click at [119, 30] on span "Incoming call from queue [Test] All" at bounding box center [84, 33] width 77 height 6
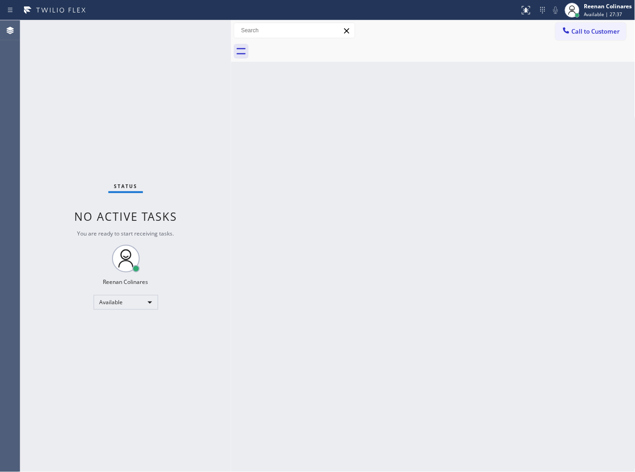
click at [270, 160] on div "Back to Dashboard Change Sender ID Customers Technicians Select a contact Outbo…" at bounding box center [433, 246] width 404 height 452
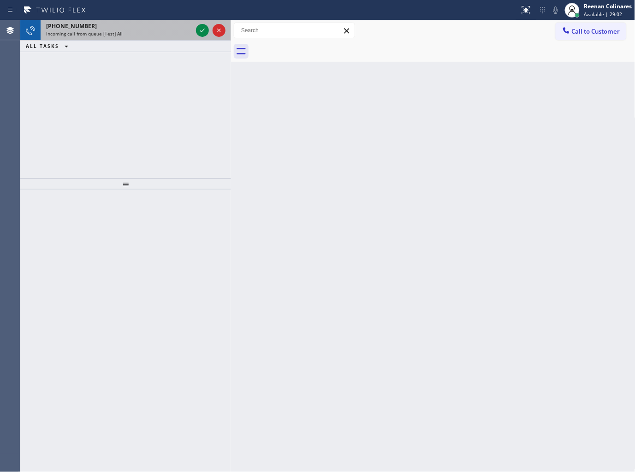
click at [120, 30] on div "[PHONE_NUMBER] Incoming call from queue [Test] All" at bounding box center [118, 30] width 154 height 20
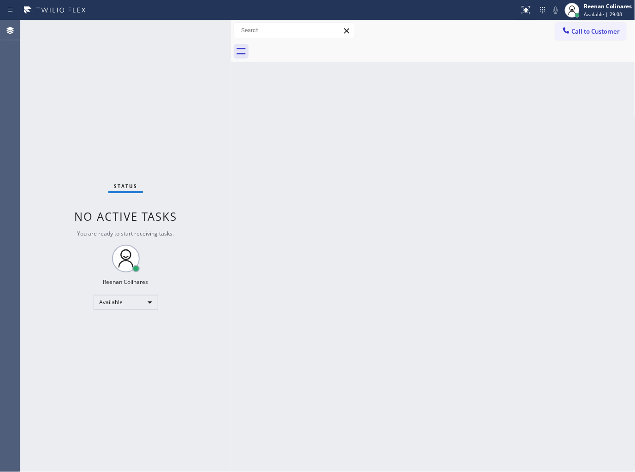
click at [294, 177] on div "Back to Dashboard Change Sender ID Customers Technicians Select a contact Outbo…" at bounding box center [433, 246] width 404 height 452
click at [450, 203] on div "Back to Dashboard Change Sender ID Customers Technicians Select a contact Outbo…" at bounding box center [433, 246] width 404 height 452
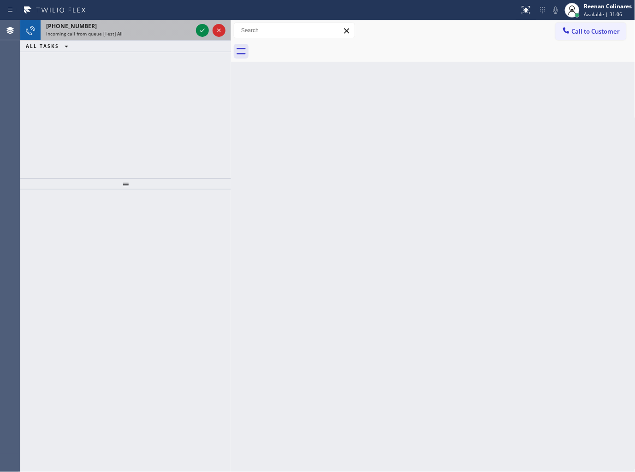
click at [130, 25] on div "[PHONE_NUMBER]" at bounding box center [119, 26] width 146 height 8
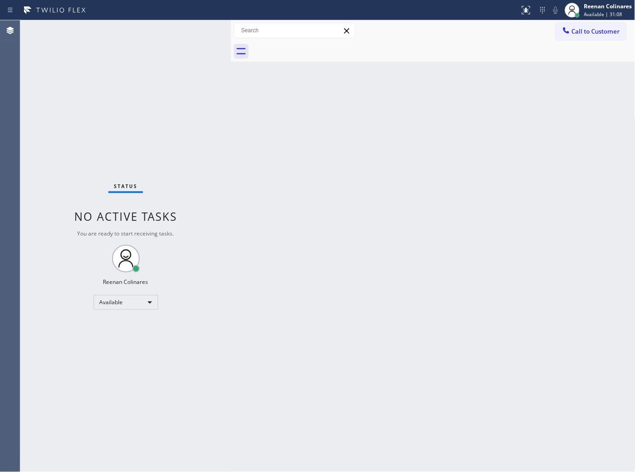
drag, startPoint x: 162, startPoint y: 45, endPoint x: 157, endPoint y: 51, distance: 7.9
click at [160, 47] on div "Status No active tasks You are ready to start receiving tasks. Reenan Colinares…" at bounding box center [125, 246] width 211 height 452
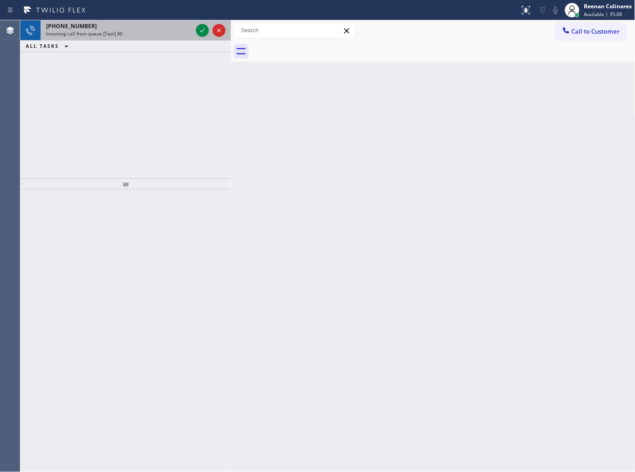
click at [108, 26] on div "[PHONE_NUMBER]" at bounding box center [119, 26] width 146 height 8
click at [171, 27] on div "[PHONE_NUMBER]" at bounding box center [119, 26] width 146 height 8
click at [139, 39] on div "[PHONE_NUMBER] Incoming call from queue [Test] All" at bounding box center [118, 30] width 154 height 20
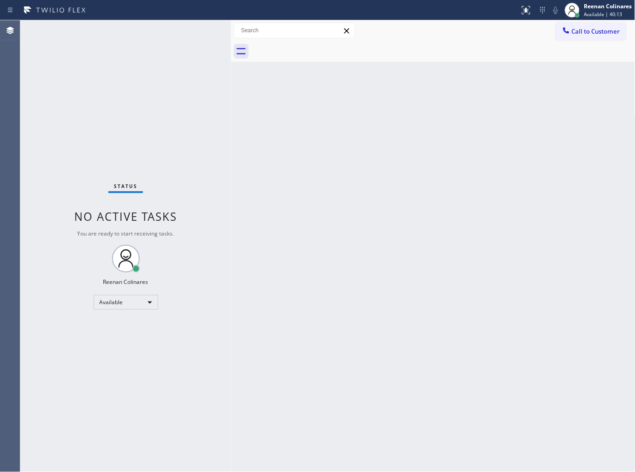
click at [315, 194] on div "Back to Dashboard Change Sender ID Customers Technicians Select a contact Outbo…" at bounding box center [433, 246] width 404 height 452
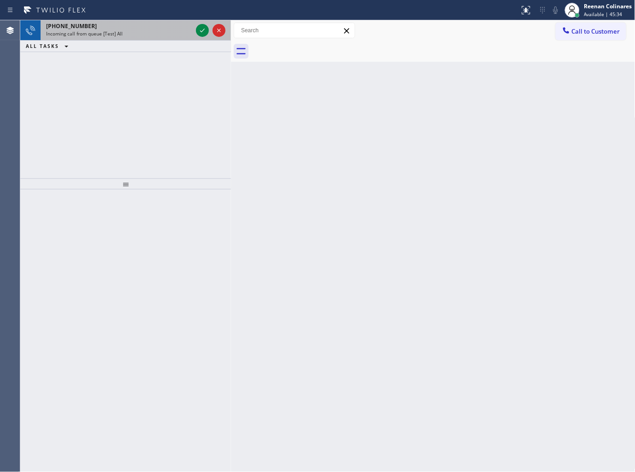
click at [118, 29] on div "[PHONE_NUMBER]" at bounding box center [119, 26] width 146 height 8
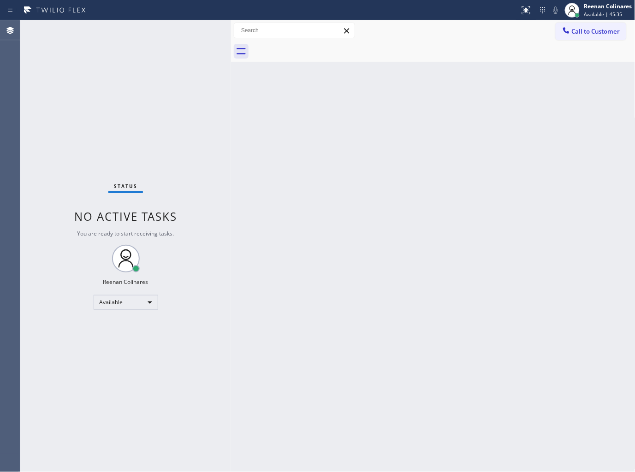
drag, startPoint x: 160, startPoint y: 30, endPoint x: 337, endPoint y: 374, distance: 386.7
click at [161, 37] on div "Status No active tasks You are ready to start receiving tasks. Reenan Colinares…" at bounding box center [125, 246] width 211 height 452
click at [499, 74] on div "Back to Dashboard Change Sender ID Customers Technicians Select a contact Outbo…" at bounding box center [433, 246] width 404 height 452
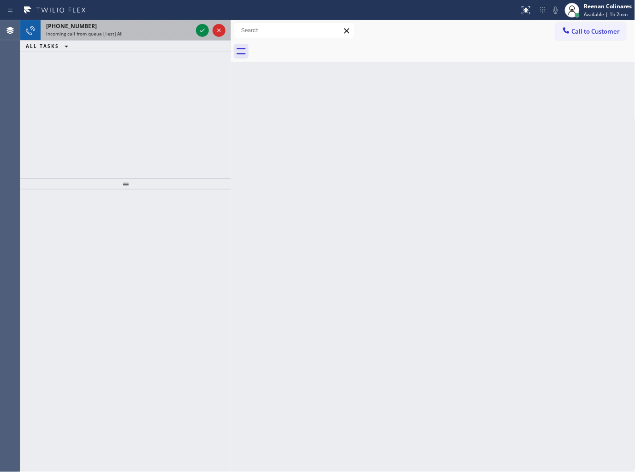
click at [127, 32] on div "Incoming call from queue [Test] All" at bounding box center [119, 33] width 146 height 6
click at [144, 31] on div "Incoming call from queue [Test] All" at bounding box center [119, 33] width 146 height 6
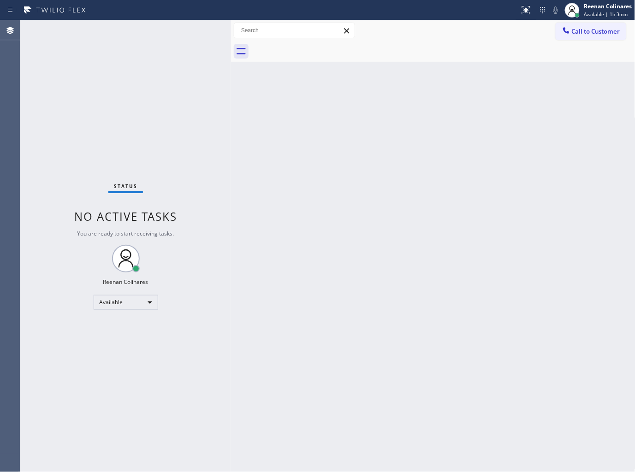
click at [337, 214] on div "Back to Dashboard Change Sender ID Customers Technicians Select a contact Outbo…" at bounding box center [433, 246] width 404 height 452
click at [293, 195] on div "Back to Dashboard Change Sender ID Customers Technicians Select a contact Outbo…" at bounding box center [433, 246] width 404 height 452
click at [360, 162] on div "Back to Dashboard Change Sender ID Customers Technicians Select a contact Outbo…" at bounding box center [433, 246] width 404 height 452
click at [333, 145] on div "Back to Dashboard Change Sender ID Customers Technicians Select a contact Outbo…" at bounding box center [433, 246] width 404 height 452
click at [606, 9] on div "Reenan Colinares" at bounding box center [608, 6] width 48 height 8
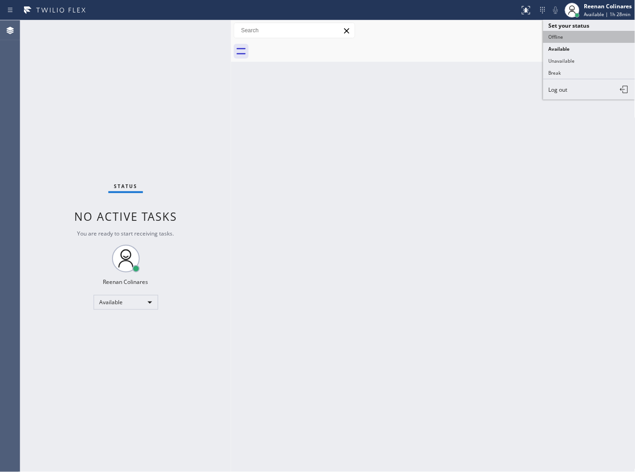
click at [557, 38] on button "Offline" at bounding box center [589, 37] width 92 height 12
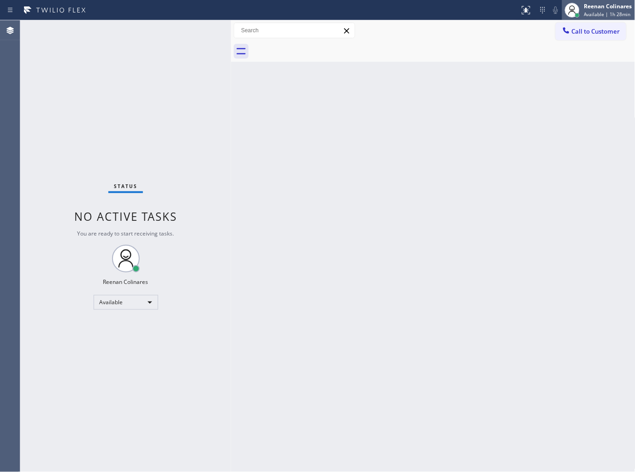
click at [600, 8] on div "Reenan Colinares" at bounding box center [608, 6] width 48 height 8
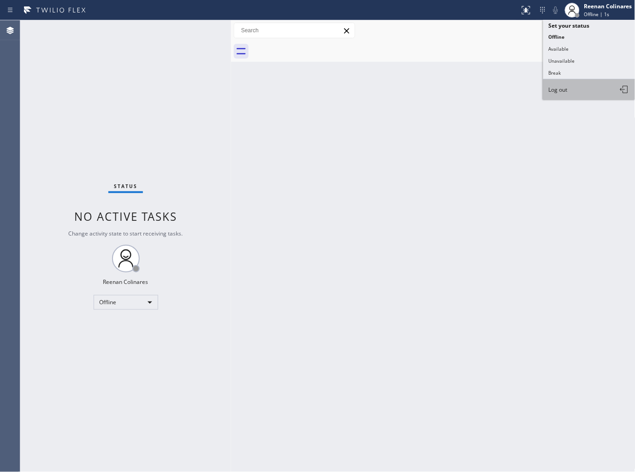
click at [561, 87] on span "Log out" at bounding box center [558, 90] width 19 height 8
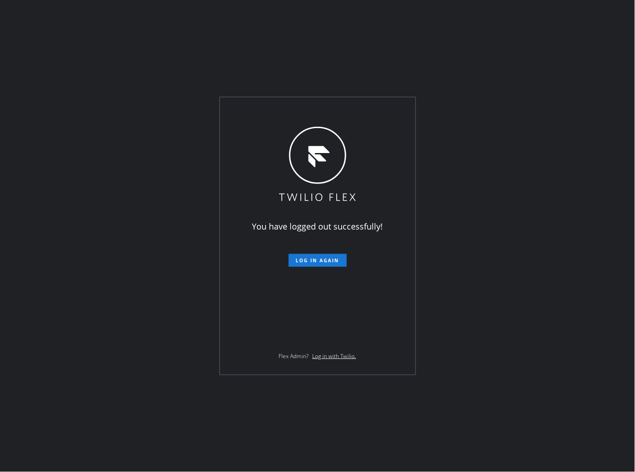
click at [383, 43] on div "You have logged out successfully! Log in again Flex Admin? Log in with Twilio." at bounding box center [317, 236] width 635 height 472
